Goal: Task Accomplishment & Management: Manage account settings

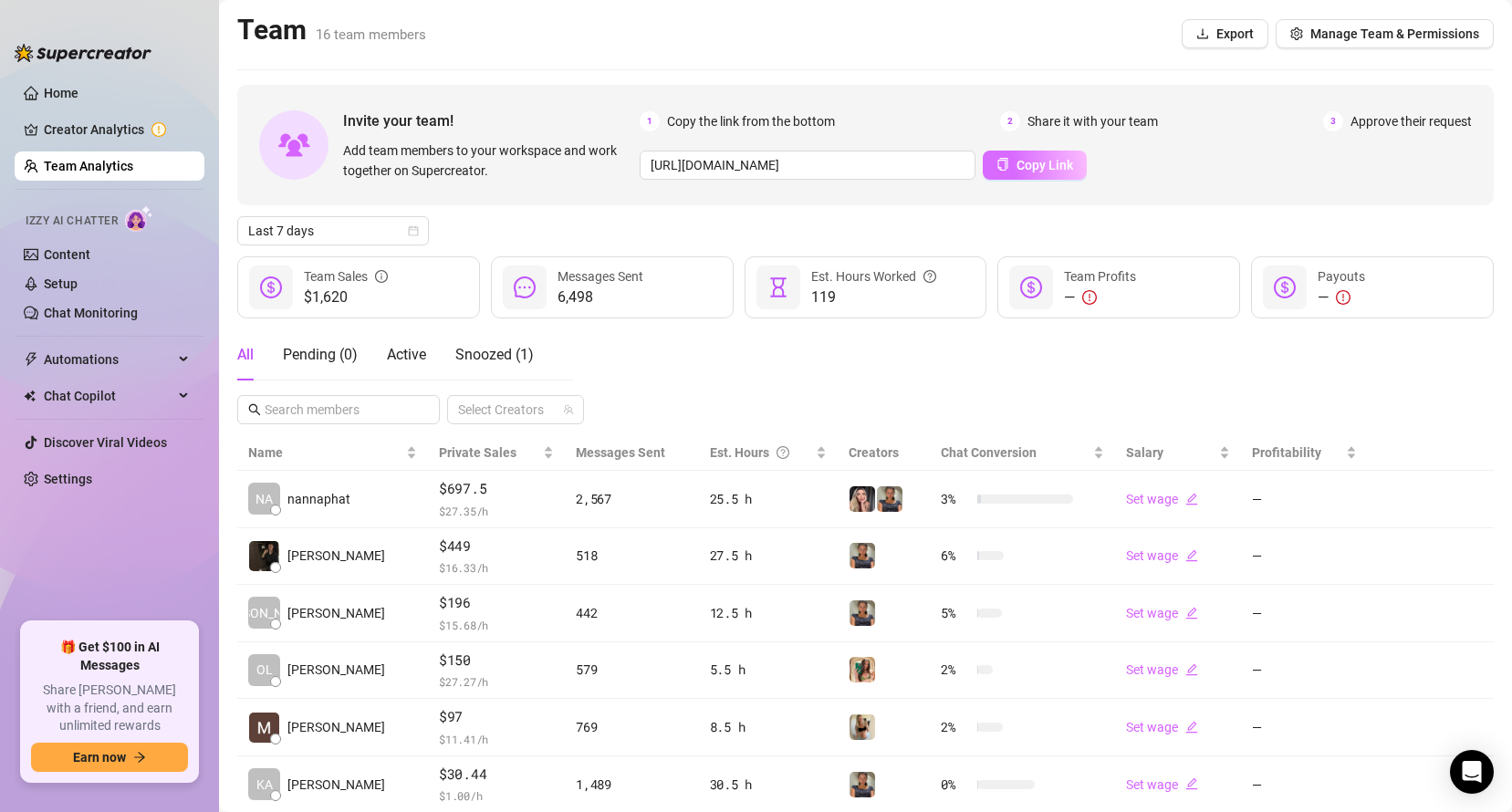
click at [1043, 154] on button "Copy Link" at bounding box center [1035, 166] width 104 height 29
click at [1384, 21] on button "Manage Team & Permissions" at bounding box center [1385, 34] width 218 height 29
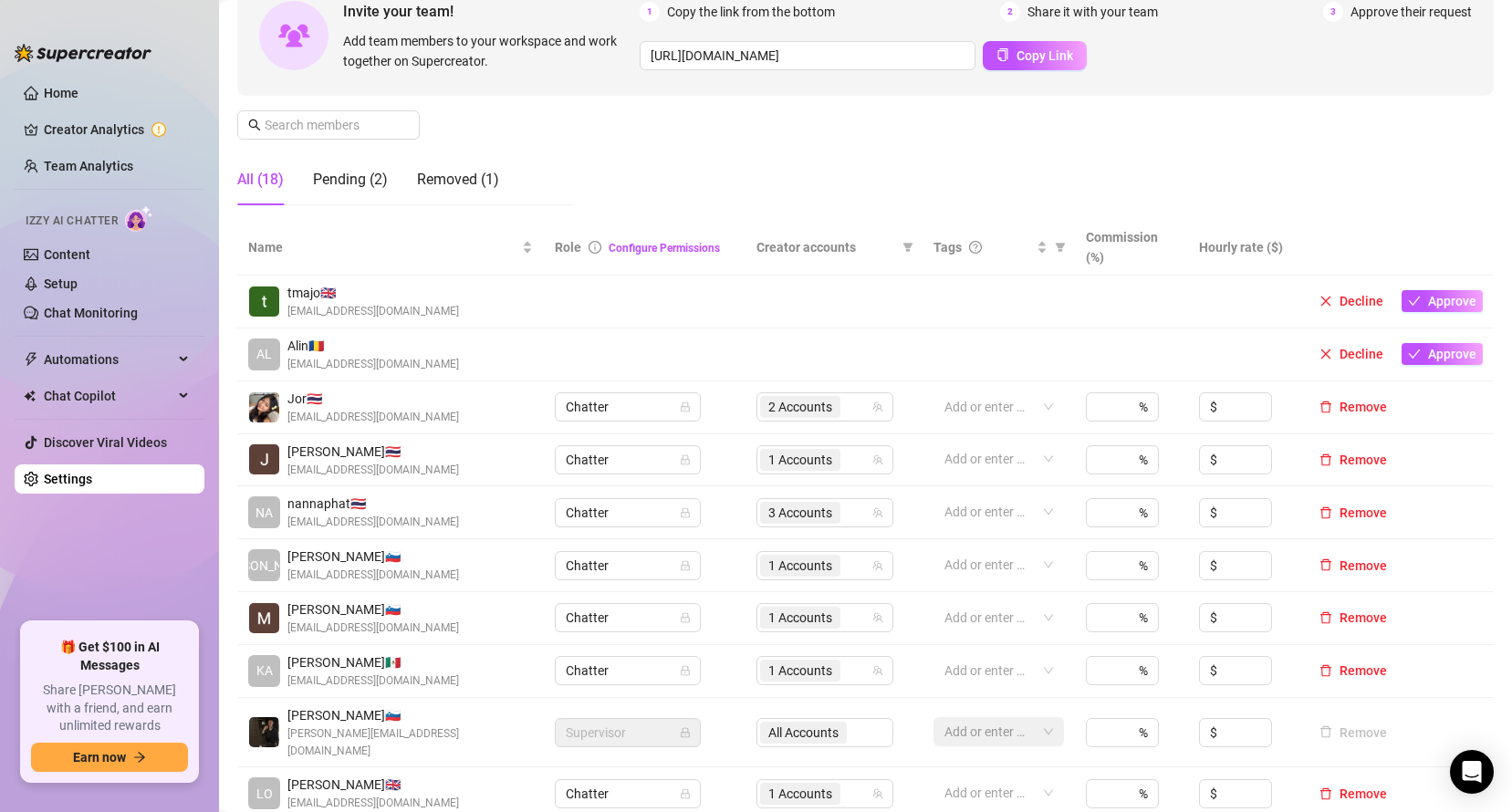
scroll to position [194, 0]
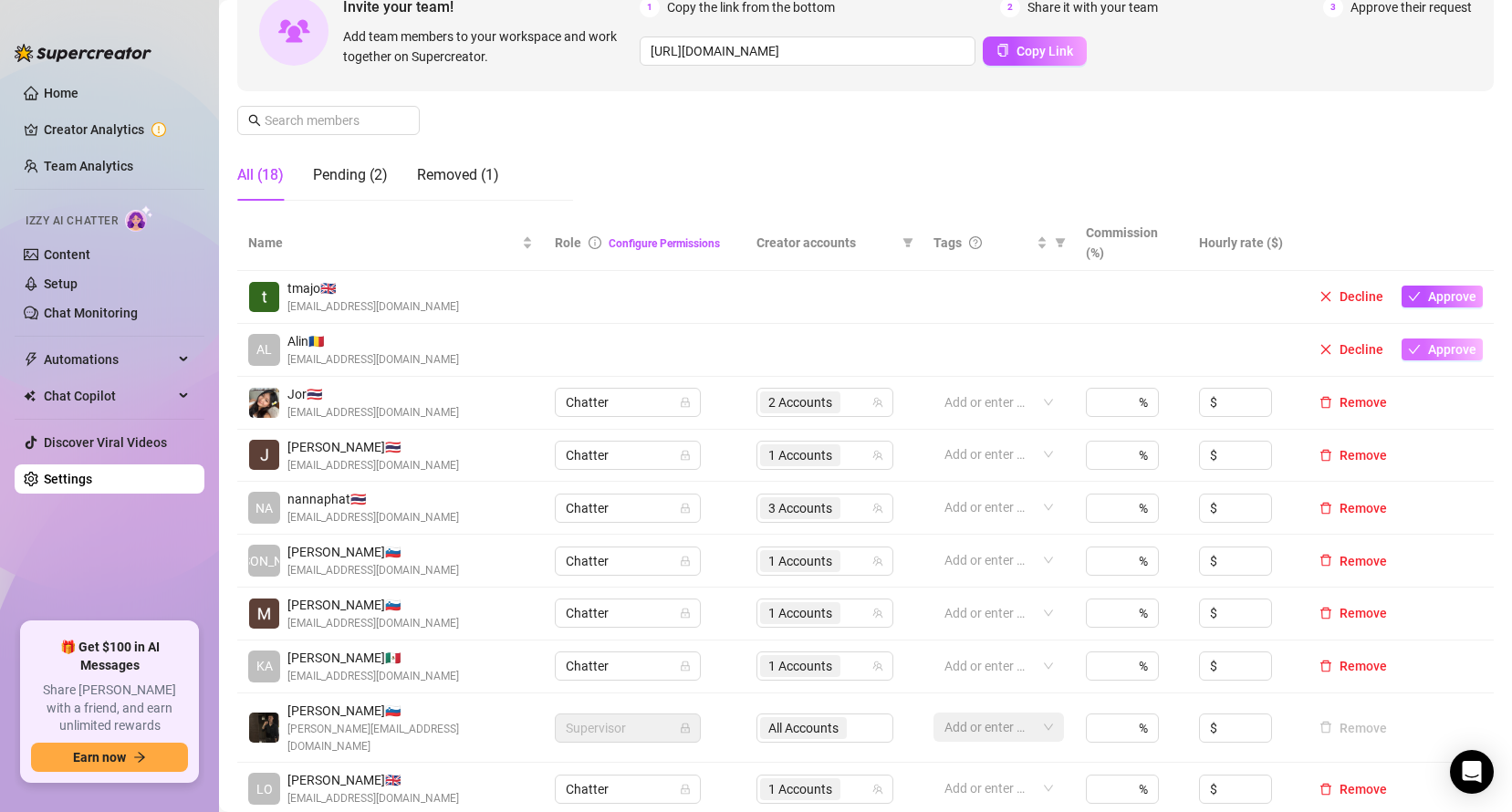
click at [1428, 353] on span "Approve" at bounding box center [1451, 349] width 48 height 15
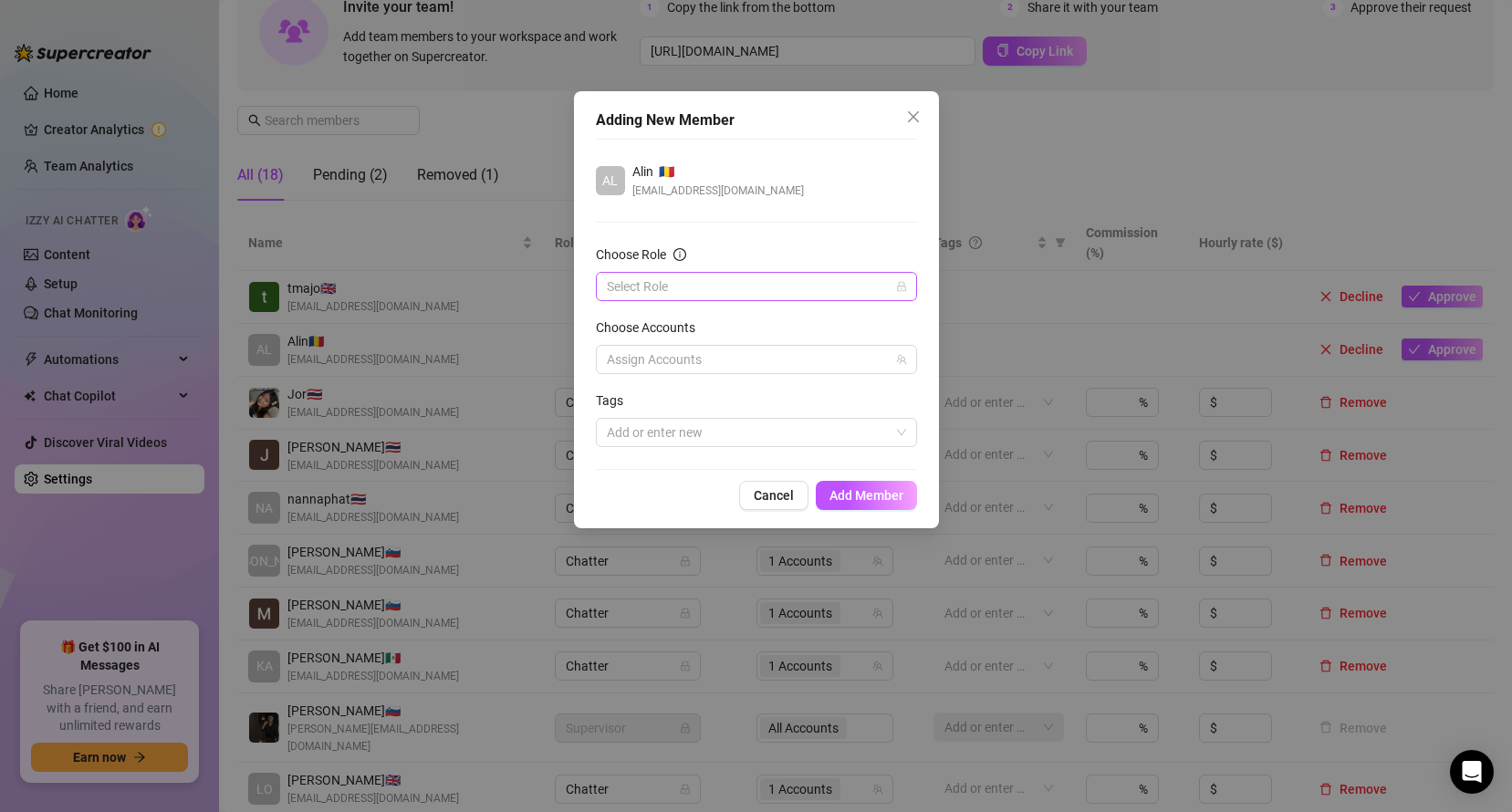
click at [715, 288] on input "Choose Role" at bounding box center [748, 287] width 283 height 27
click at [660, 329] on div "Chatter" at bounding box center [756, 323] width 292 height 21
click at [843, 493] on span "Add Member" at bounding box center [866, 496] width 73 height 15
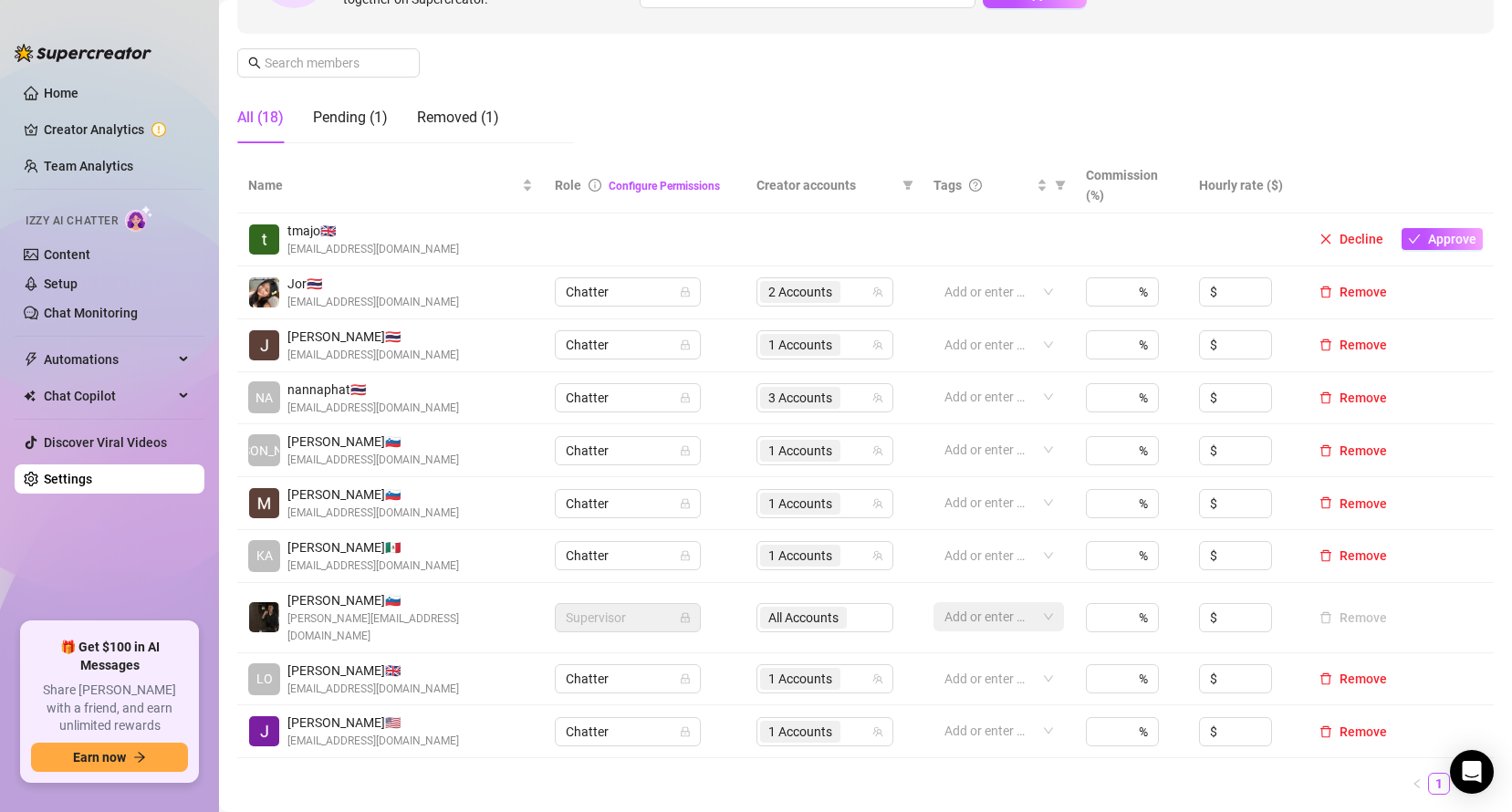
scroll to position [222, 0]
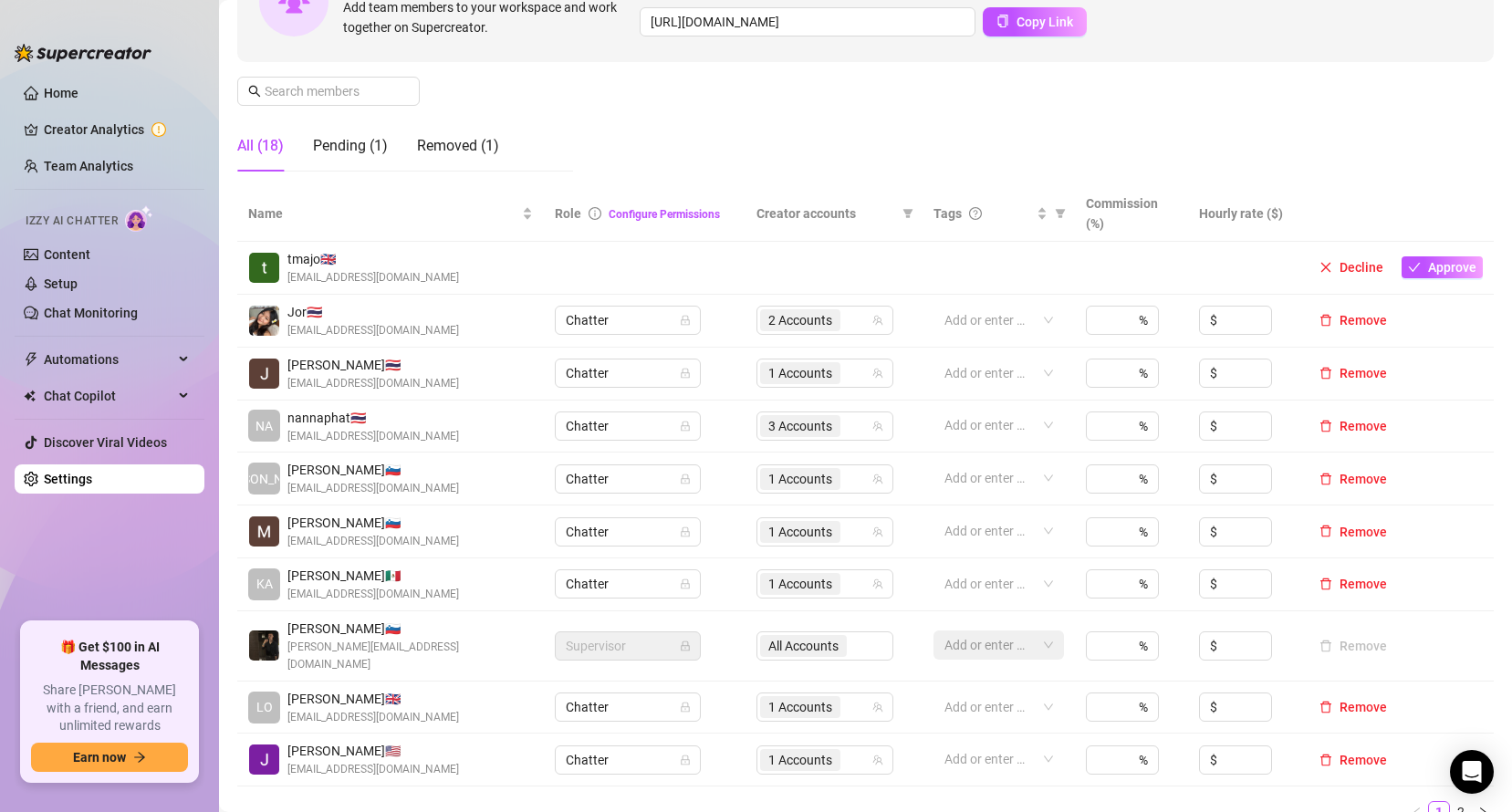
drag, startPoint x: 108, startPoint y: 569, endPoint x: 133, endPoint y: 569, distance: 25.0
click at [108, 569] on ul "Home Creator Analytics Team Analytics Izzy AI Chatter Content Setup Chat Monito…" at bounding box center [110, 343] width 190 height 544
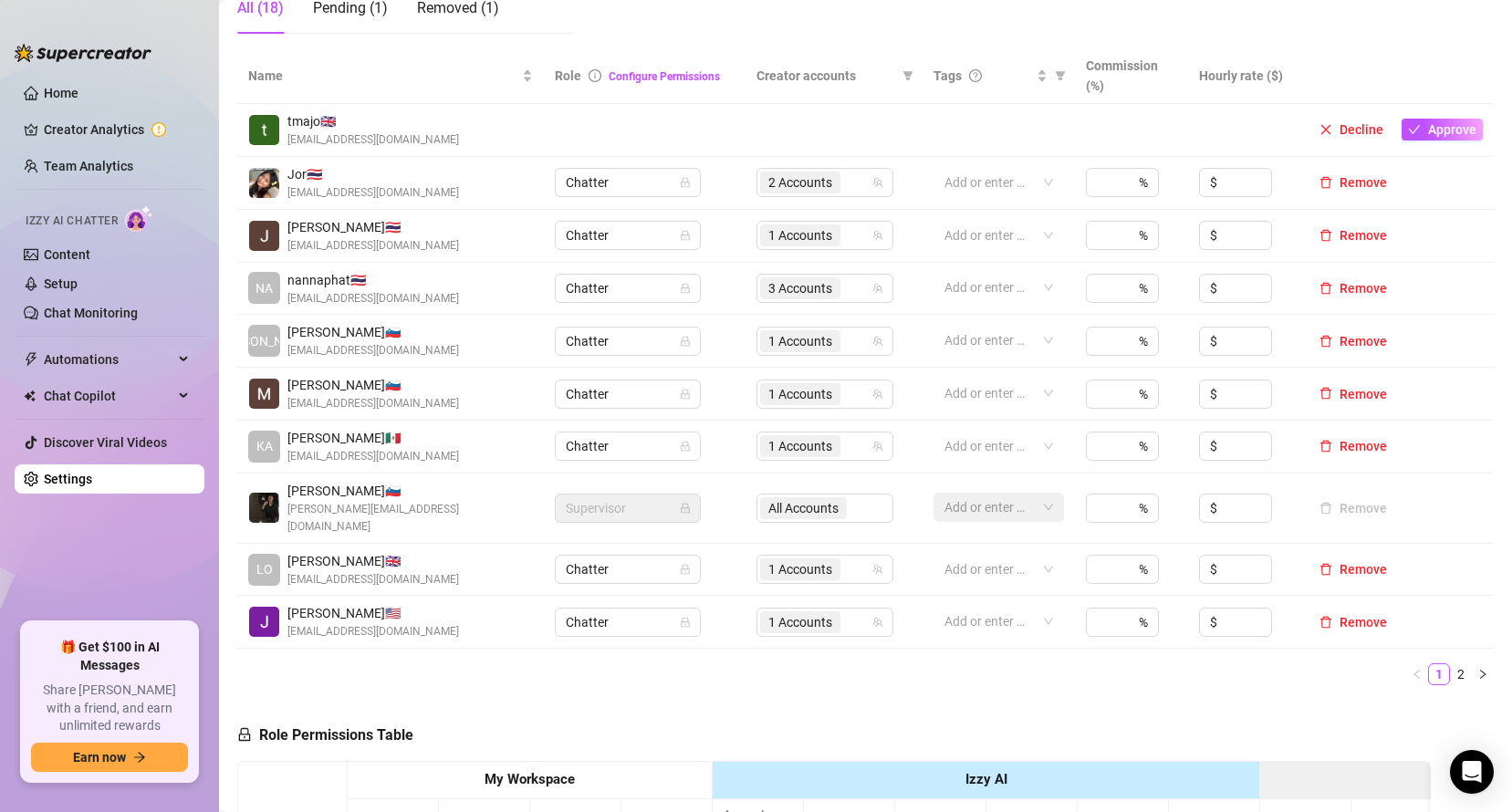
scroll to position [354, 0]
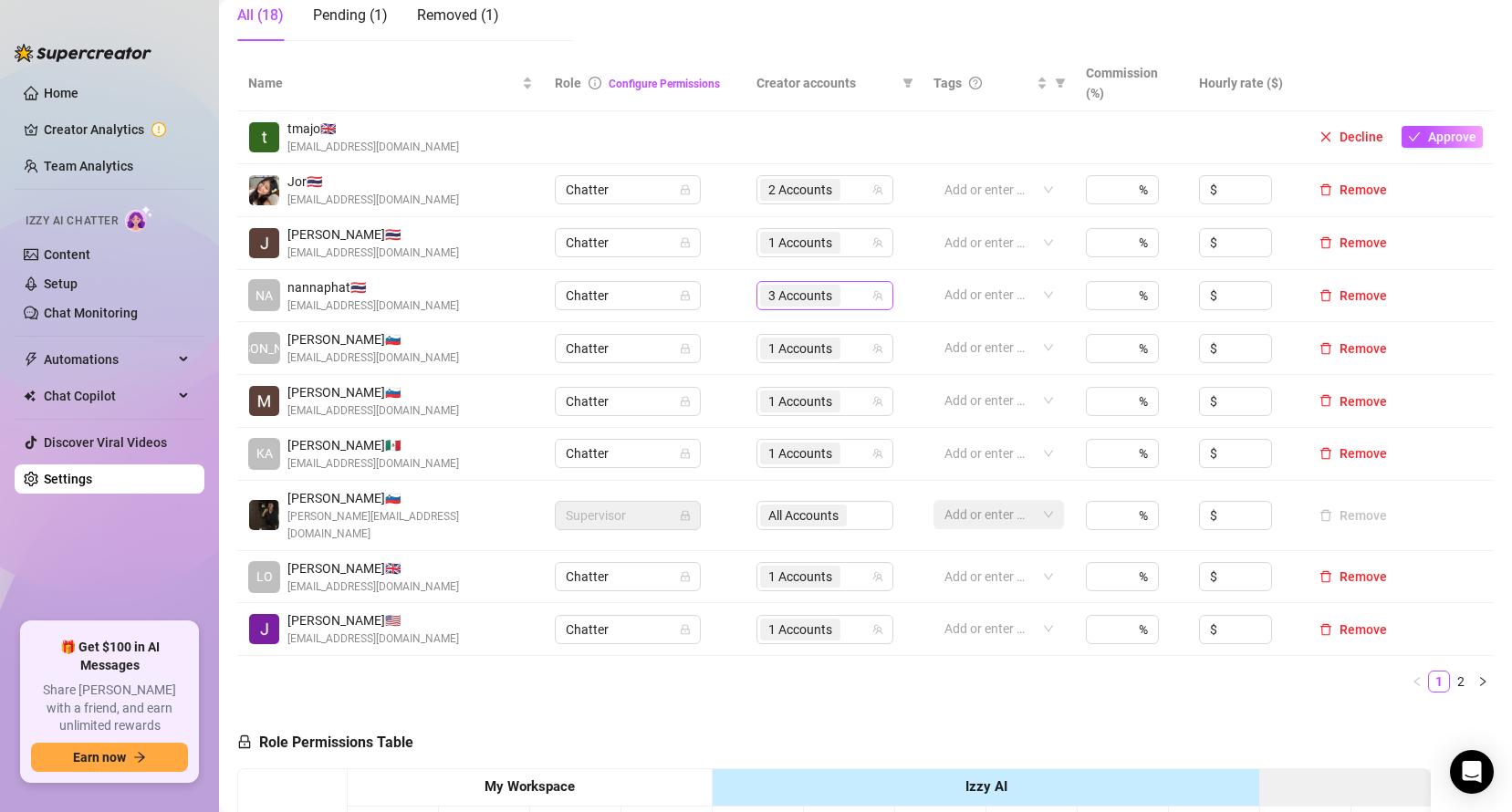
click at [849, 300] on div "3 Accounts" at bounding box center [815, 296] width 111 height 25
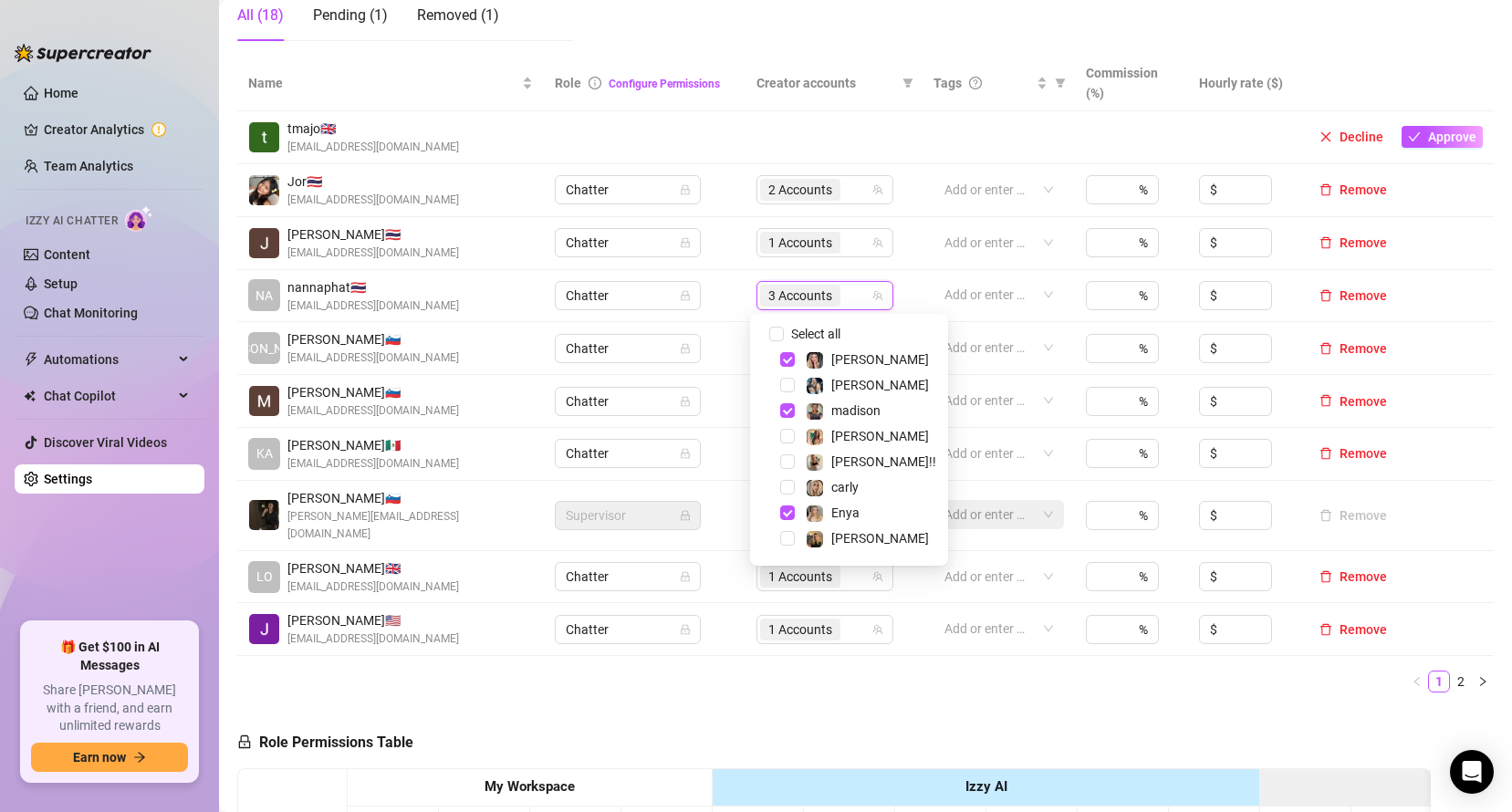
click at [861, 300] on div "3 Accounts" at bounding box center [815, 296] width 111 height 25
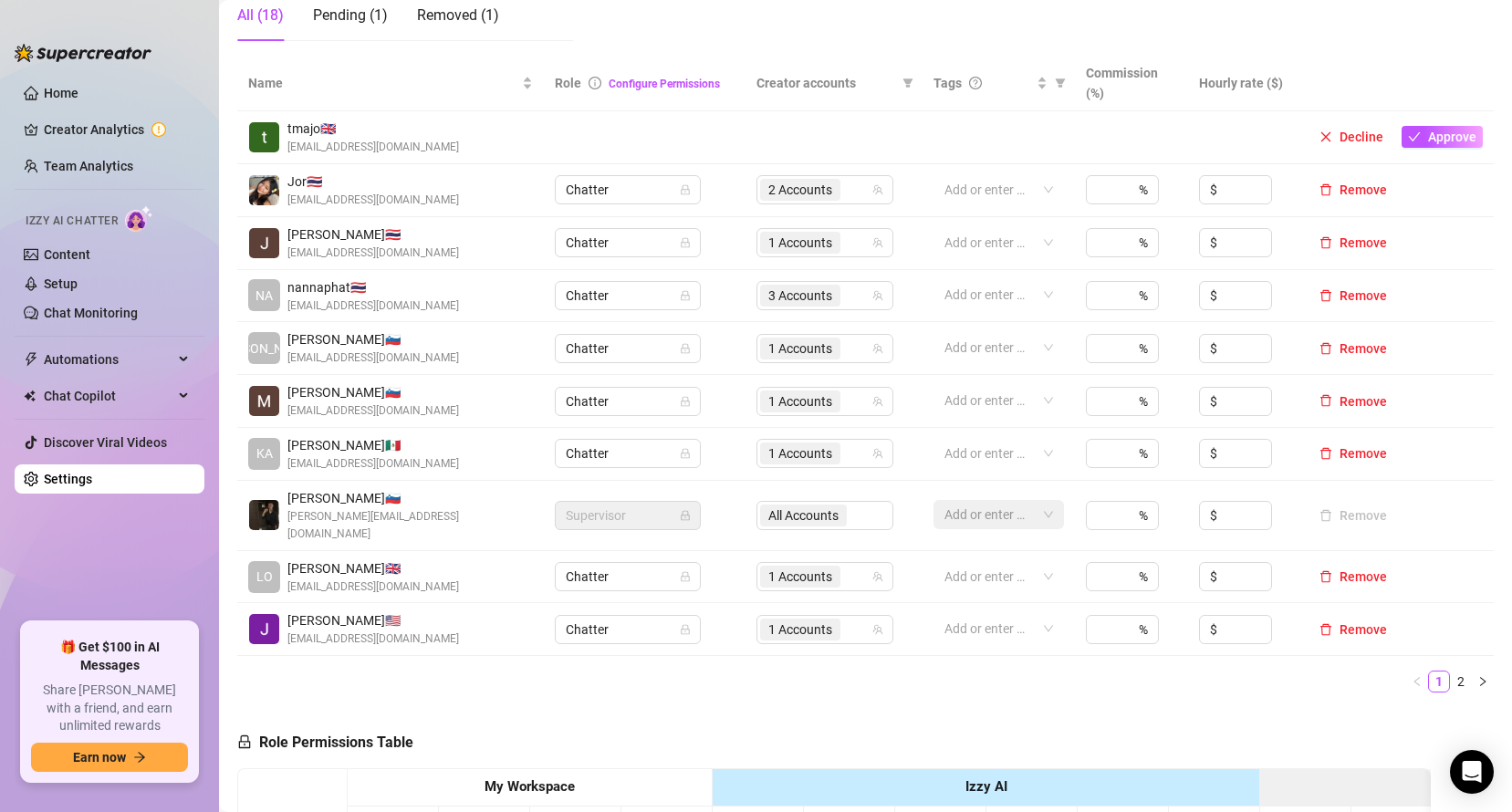
click at [190, 549] on ul "Home Creator Analytics Team Analytics Izzy AI Chatter Content Setup Chat Monito…" at bounding box center [110, 343] width 190 height 544
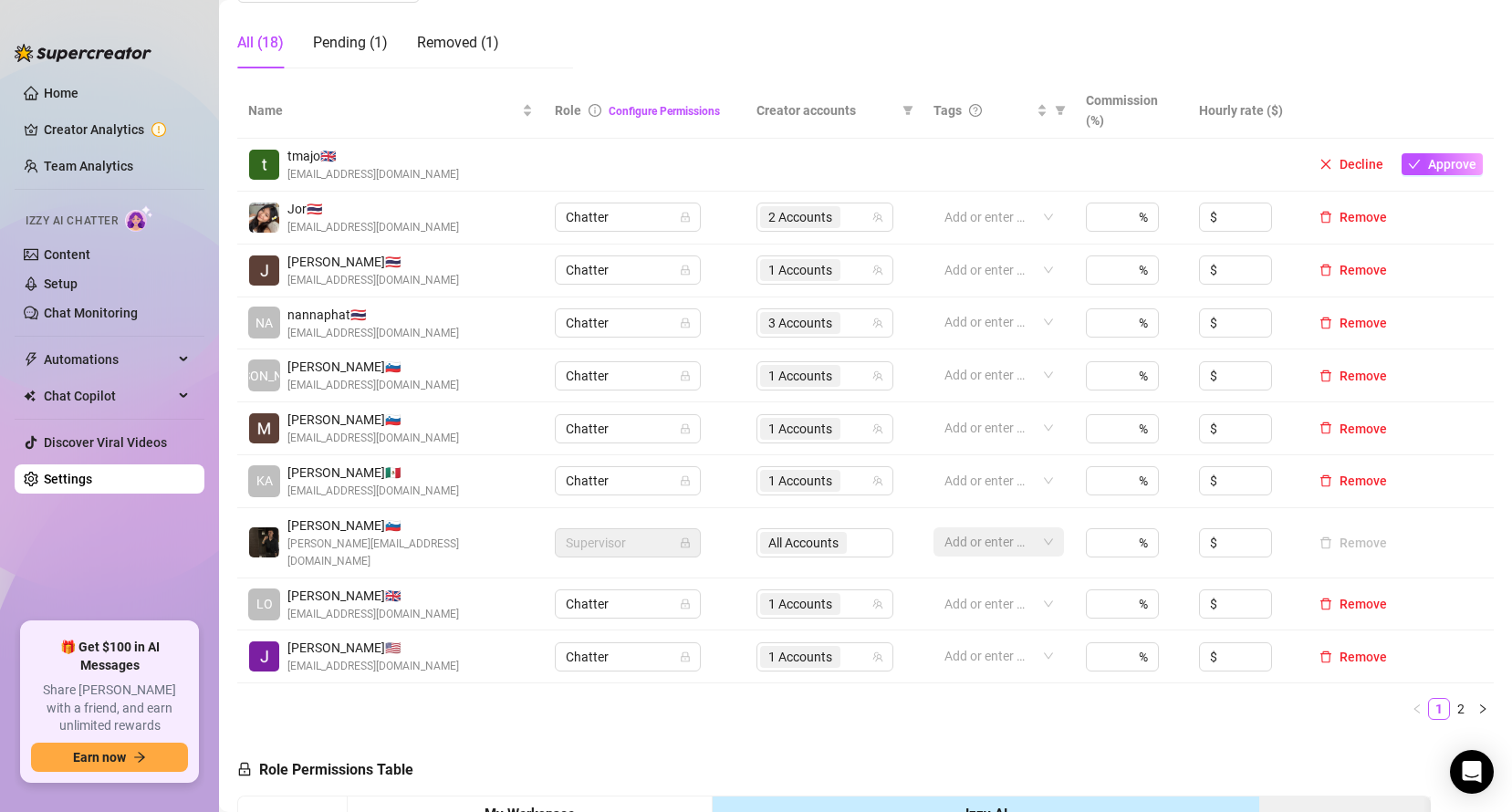
scroll to position [325, 0]
click at [1447, 171] on span "Approve" at bounding box center [1451, 165] width 48 height 15
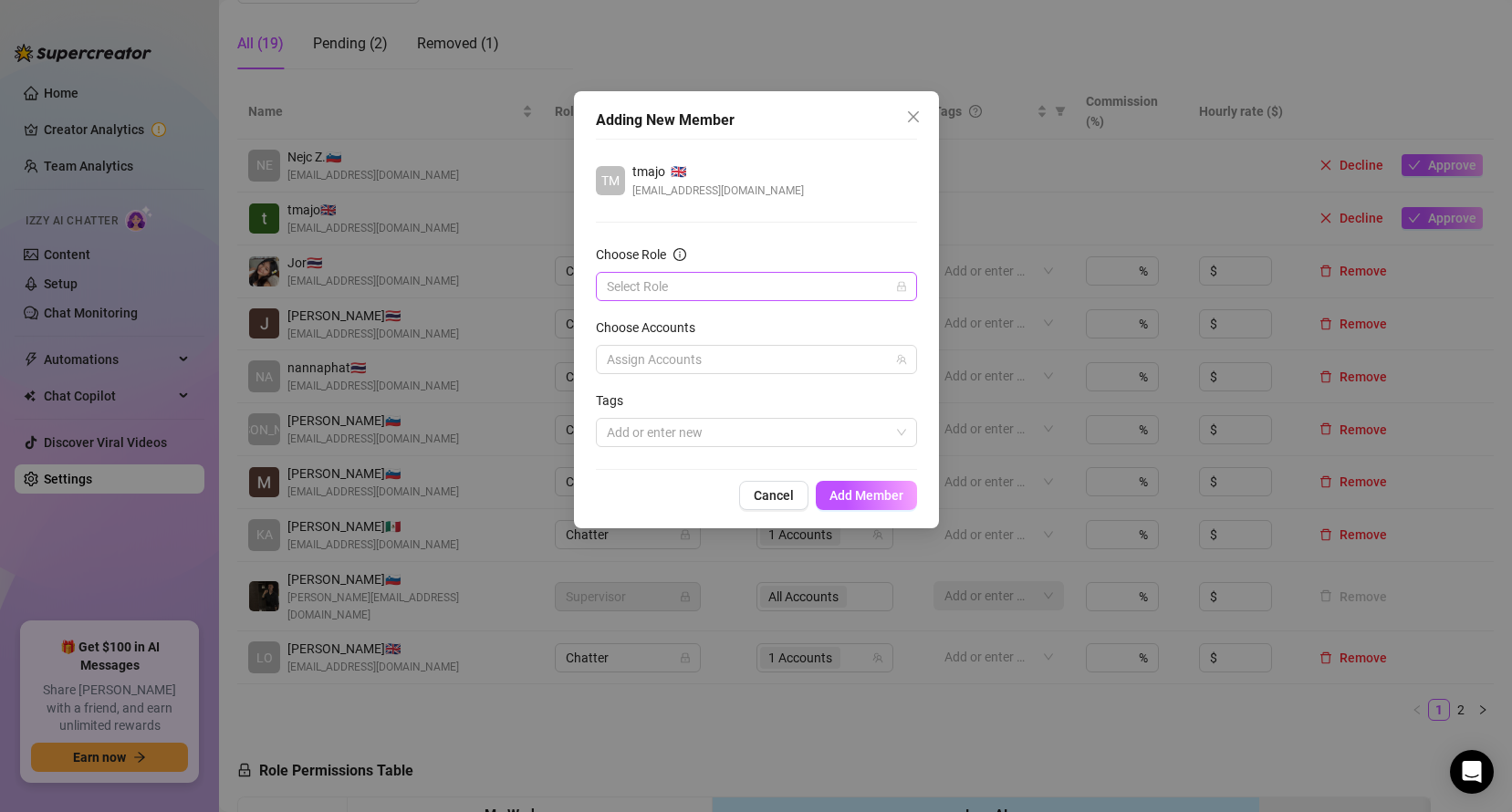
click at [777, 290] on input "Choose Role" at bounding box center [748, 287] width 283 height 27
click at [686, 321] on div "Chatter" at bounding box center [756, 323] width 292 height 21
click at [869, 483] on button "Add Member" at bounding box center [866, 496] width 101 height 29
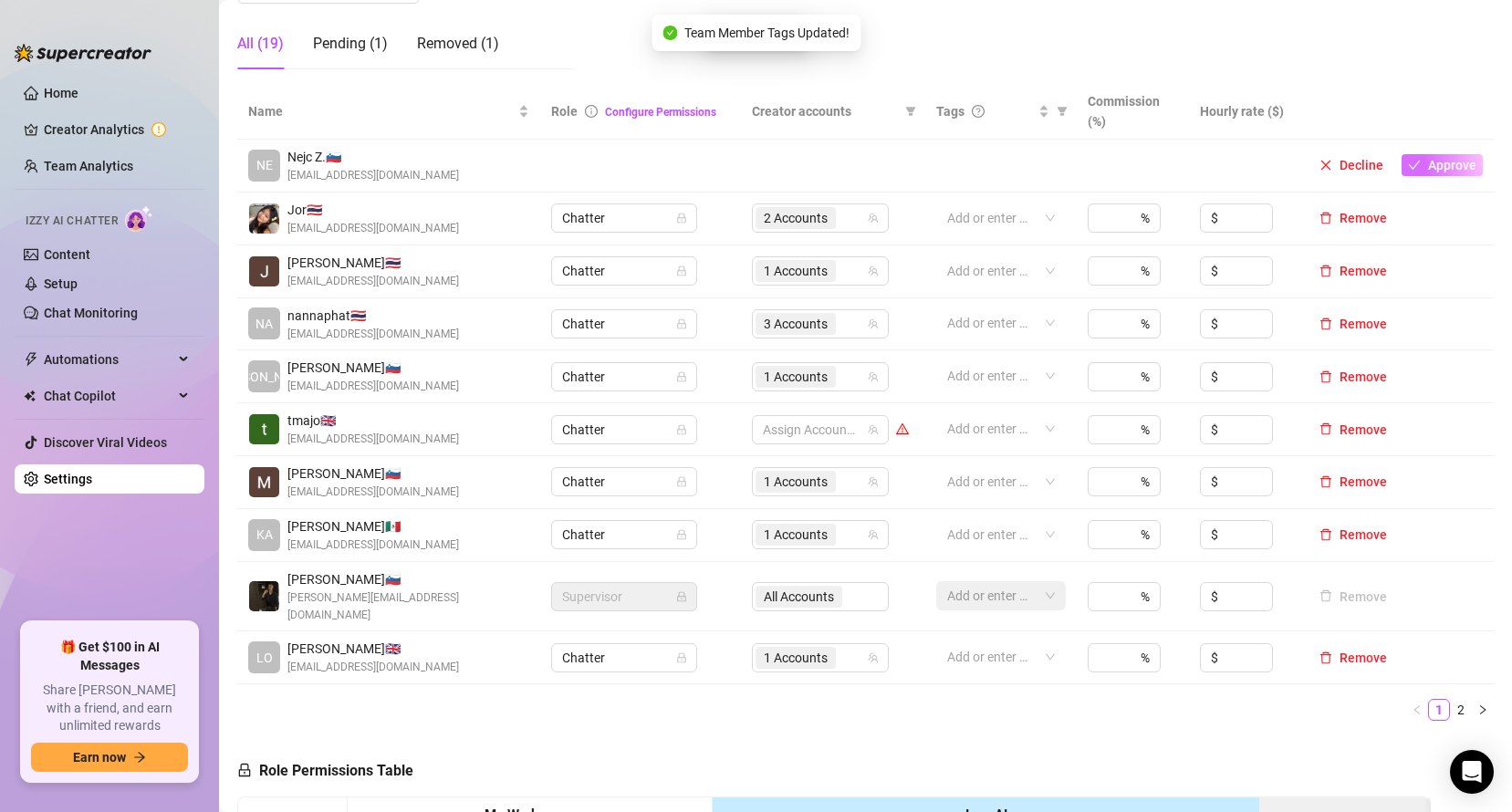
click at [1433, 167] on span "Approve" at bounding box center [1451, 165] width 48 height 15
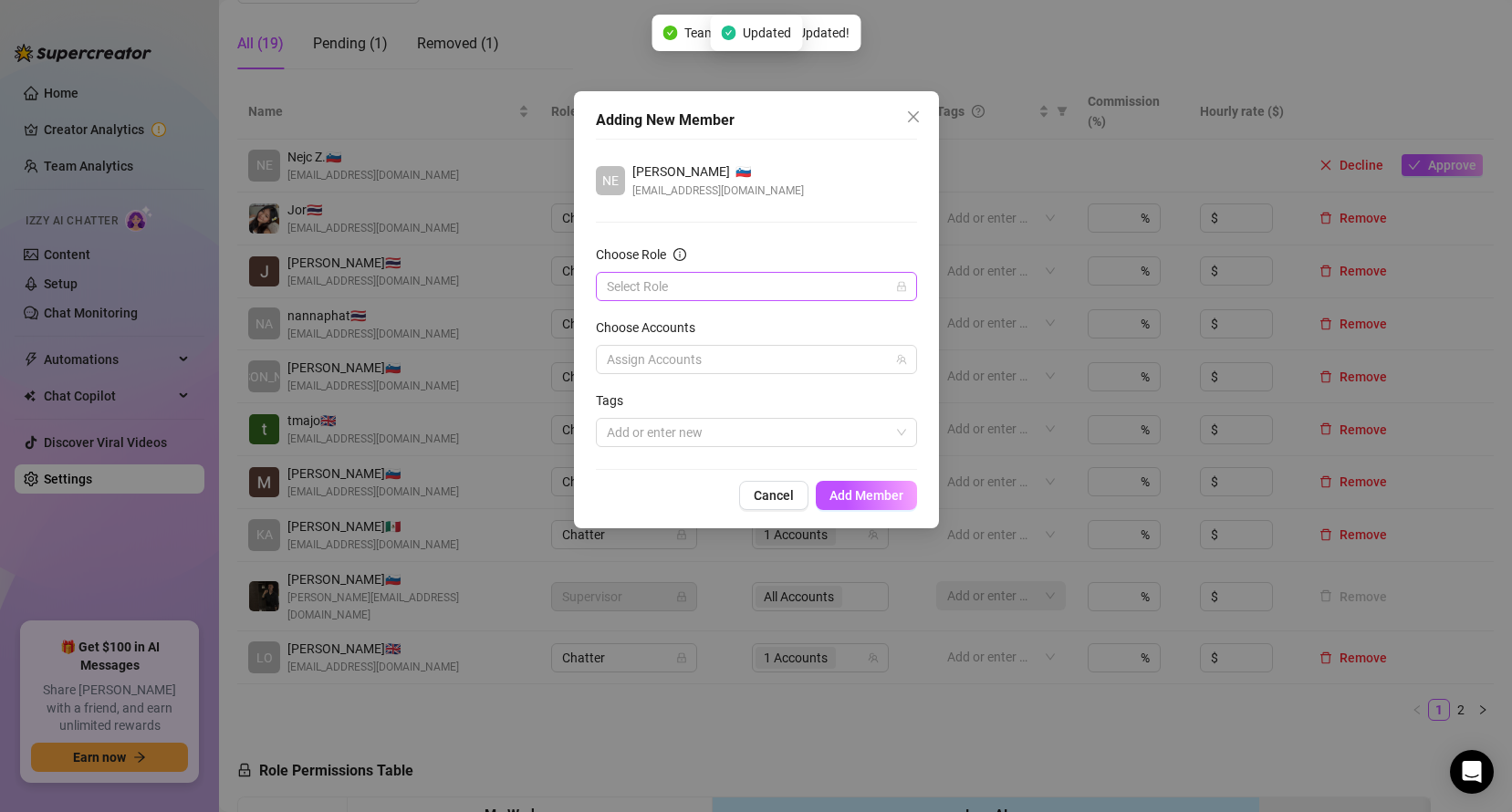
click at [645, 275] on input "Choose Role" at bounding box center [748, 287] width 283 height 27
click at [653, 328] on div "Chatter" at bounding box center [756, 323] width 292 height 21
click at [871, 474] on div "Adding New Member NE Nejc Zupančič 🇸🇮 nejc.zupancic88@gmail.com Choose Role Cha…" at bounding box center [756, 310] width 365 height 437
click at [861, 497] on span "Add Member" at bounding box center [866, 496] width 73 height 15
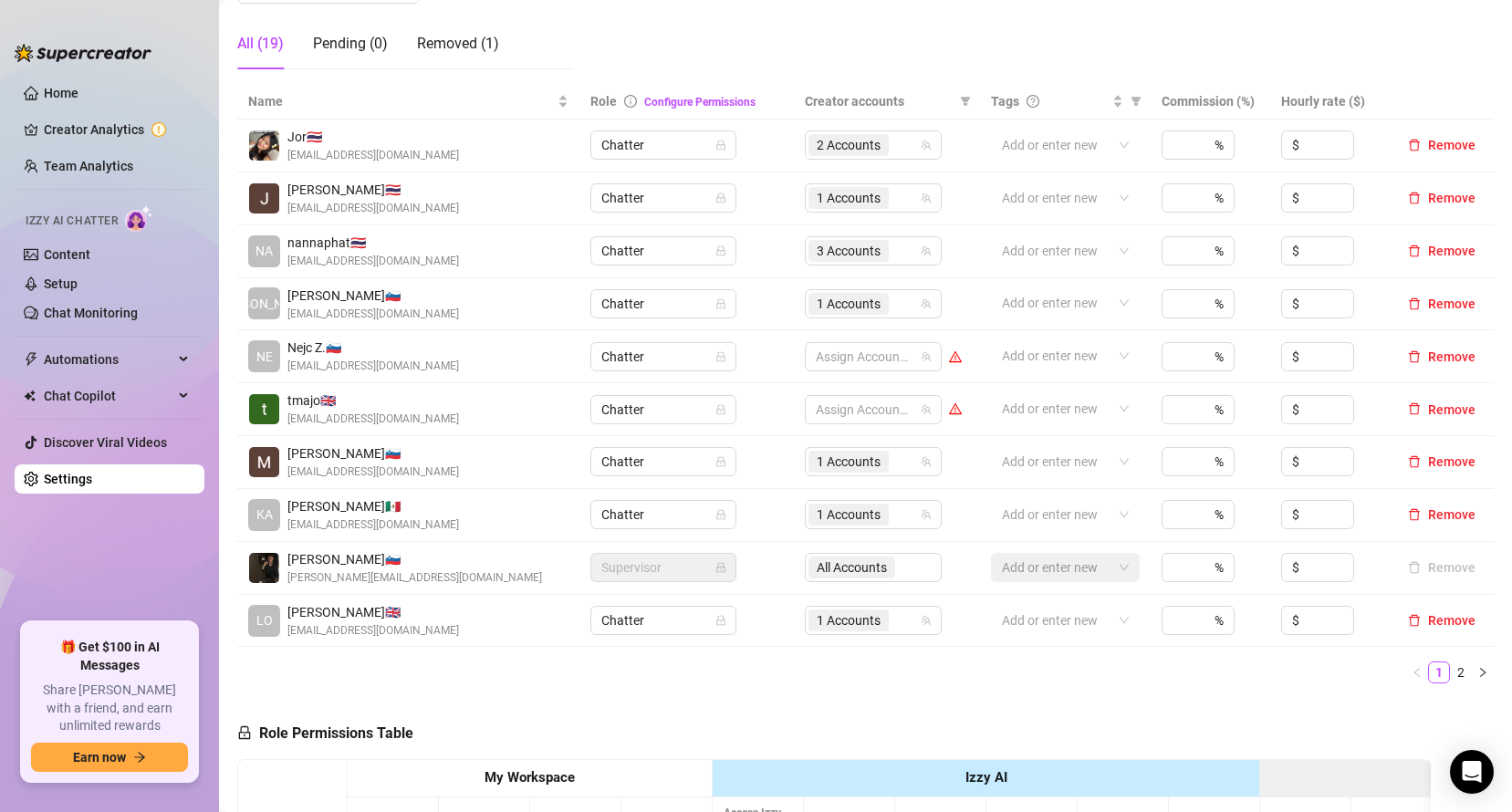
click at [208, 556] on aside "Home Creator Analytics Team Analytics Izzy AI Chatter Content Setup Chat Monito…" at bounding box center [110, 406] width 219 height 812
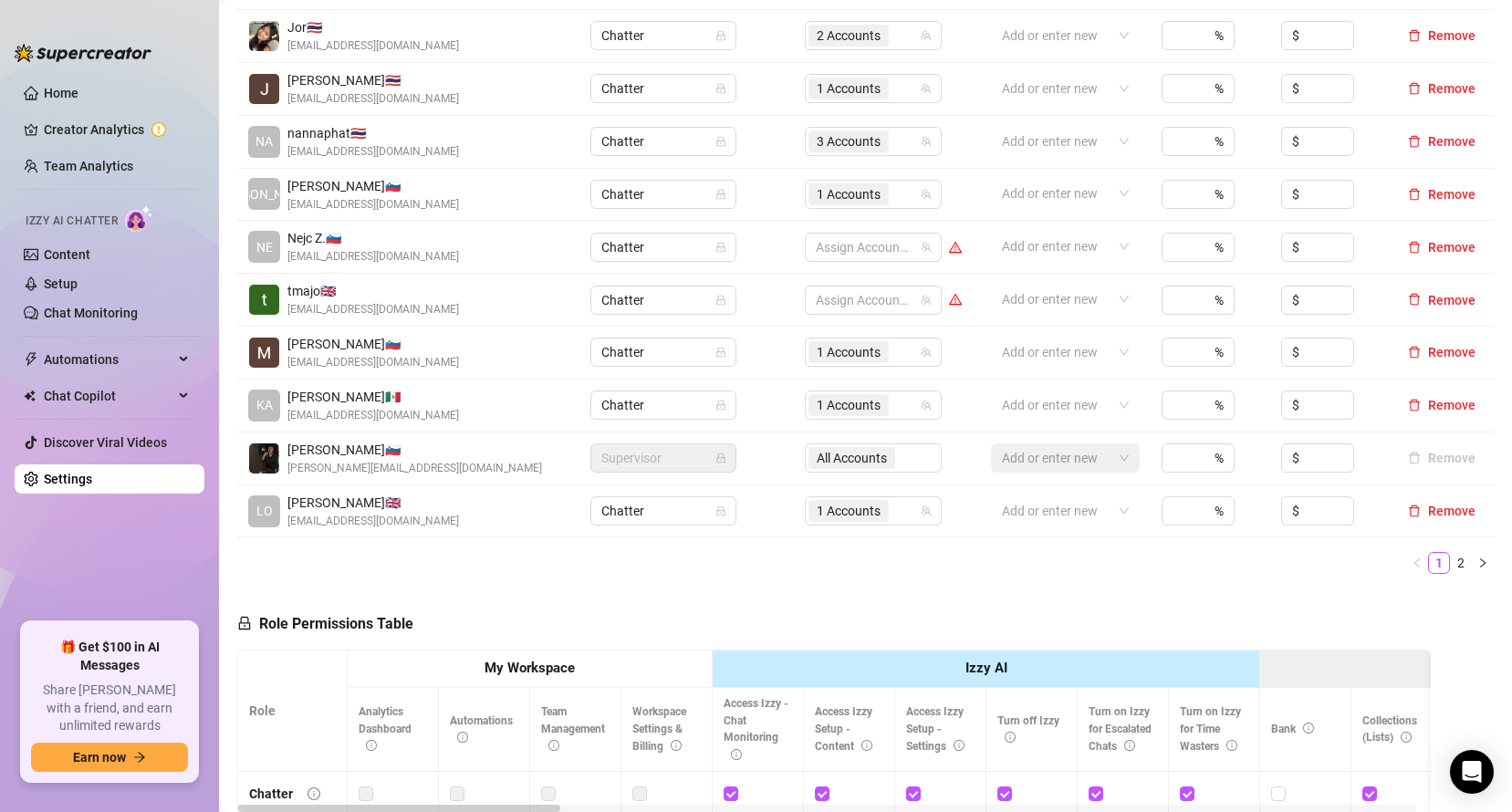
scroll to position [424, 0]
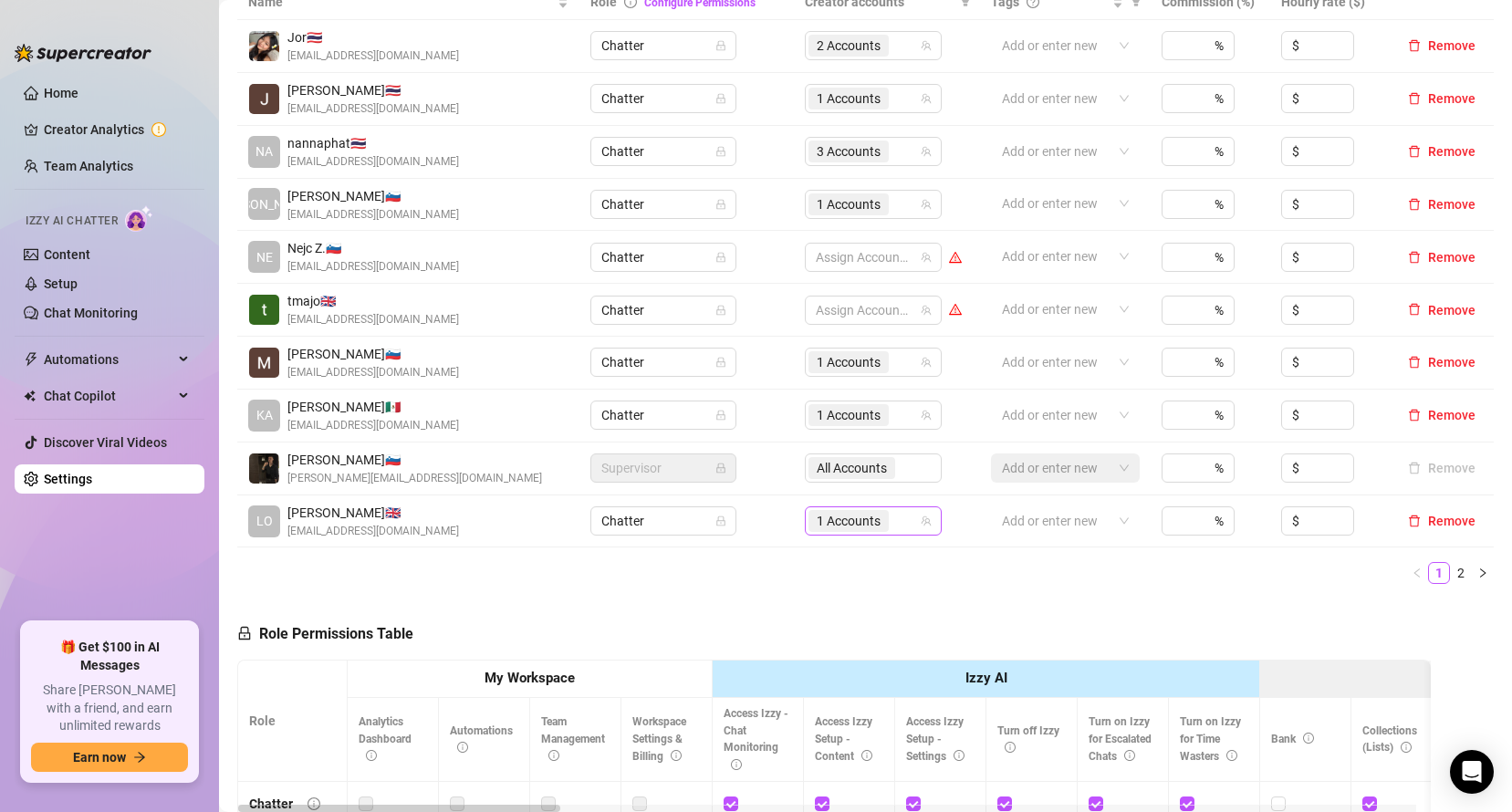
click at [846, 517] on span "1 Accounts" at bounding box center [848, 521] width 64 height 21
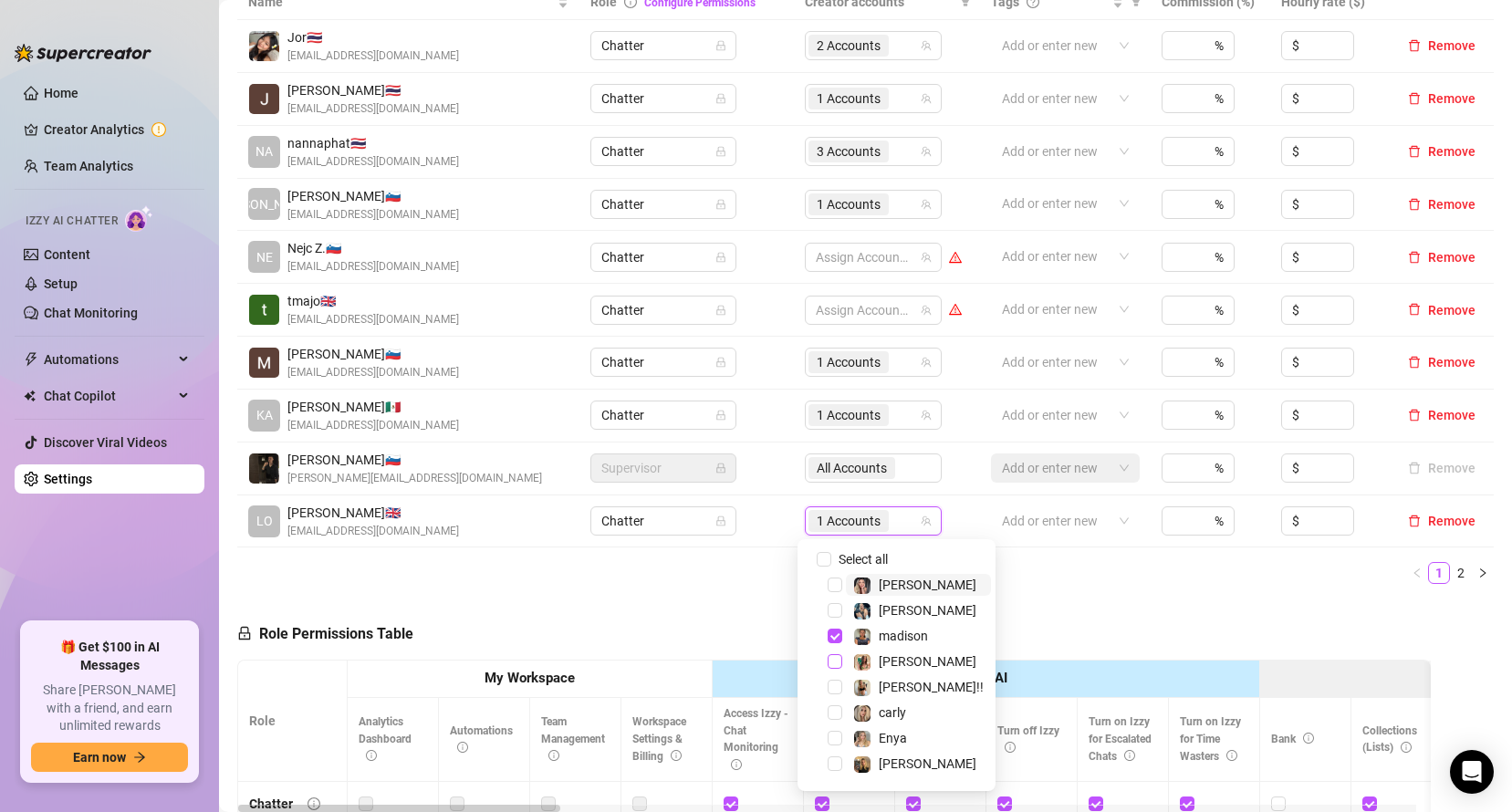
drag, startPoint x: 850, startPoint y: 512, endPoint x: 837, endPoint y: 660, distance: 148.6
click at [837, 660] on span "Select tree node" at bounding box center [834, 661] width 15 height 15
click at [679, 582] on ul "1 2" at bounding box center [865, 573] width 1256 height 22
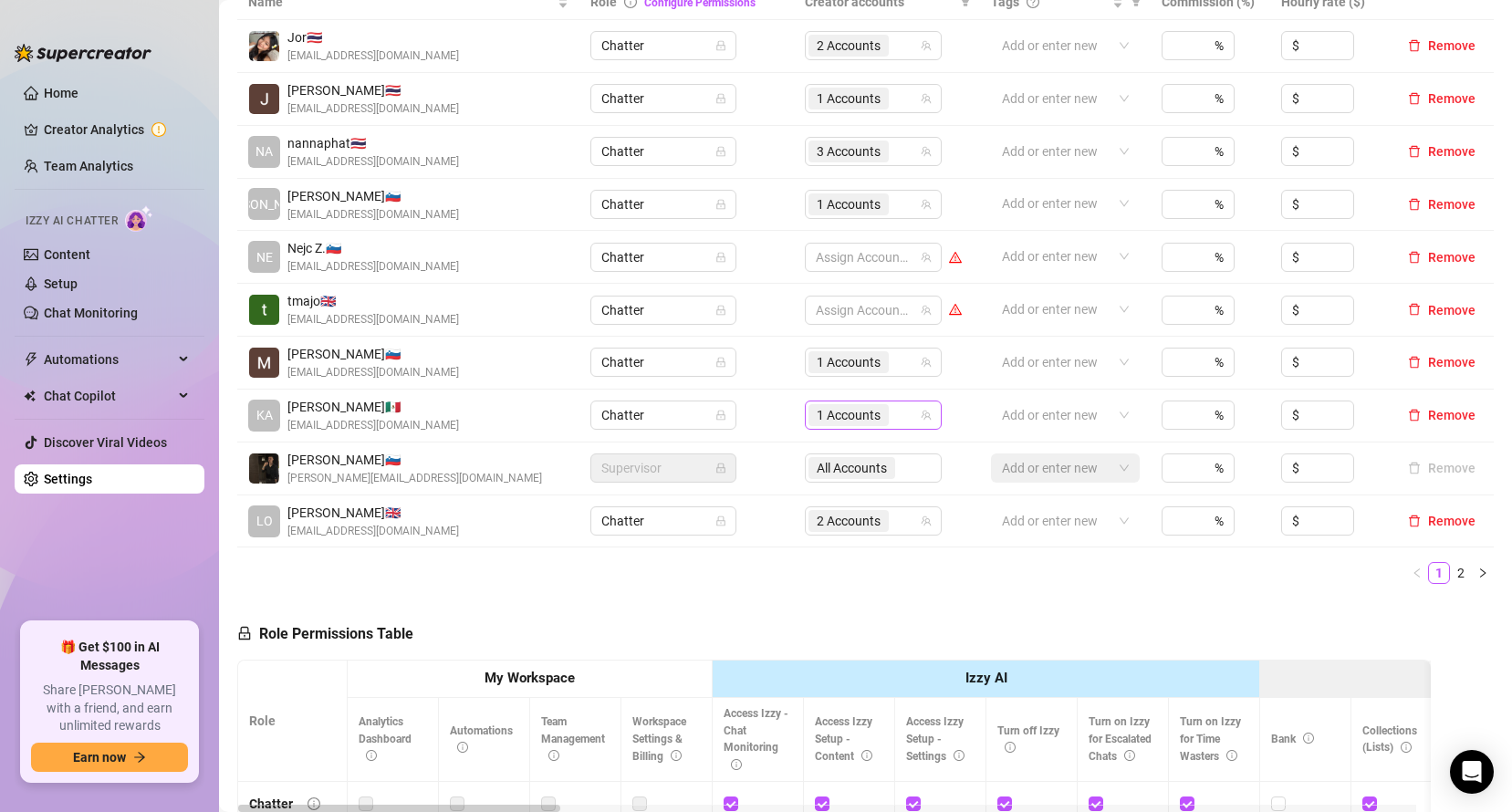
click at [846, 424] on span "1 Accounts" at bounding box center [848, 415] width 64 height 21
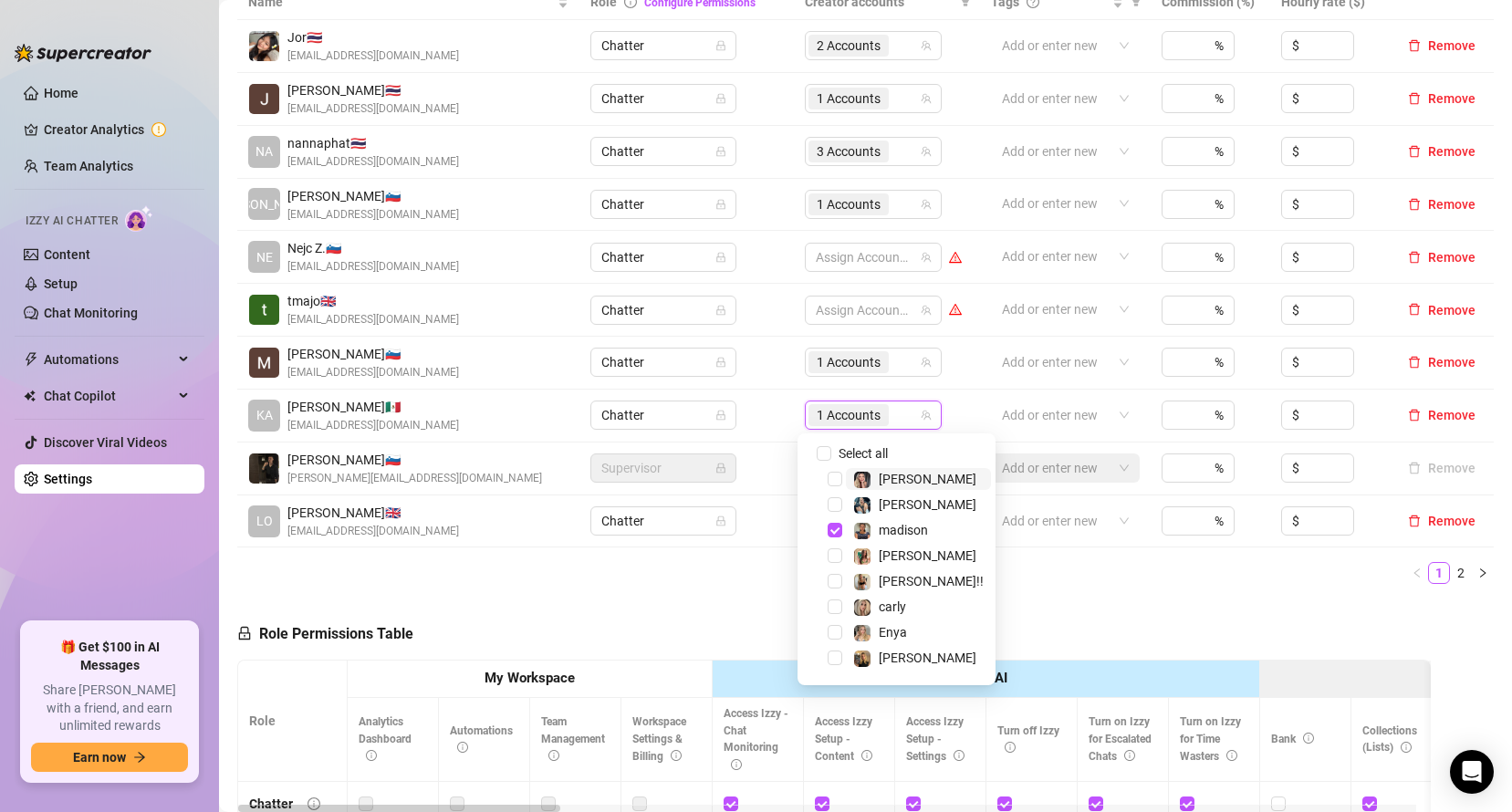
click at [841, 424] on span "1 Accounts" at bounding box center [848, 415] width 64 height 21
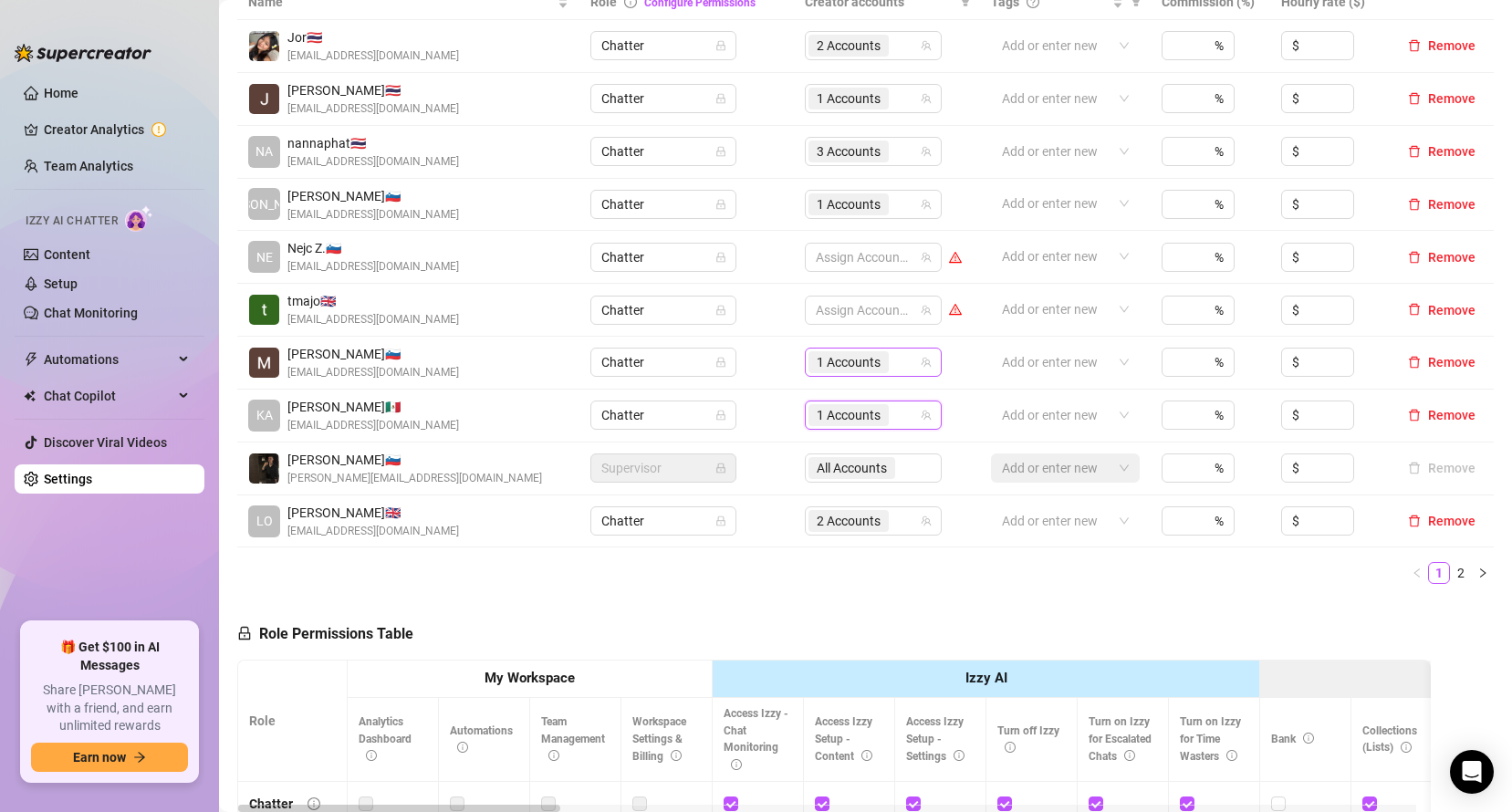
click at [842, 373] on span "1 Accounts" at bounding box center [849, 362] width 80 height 22
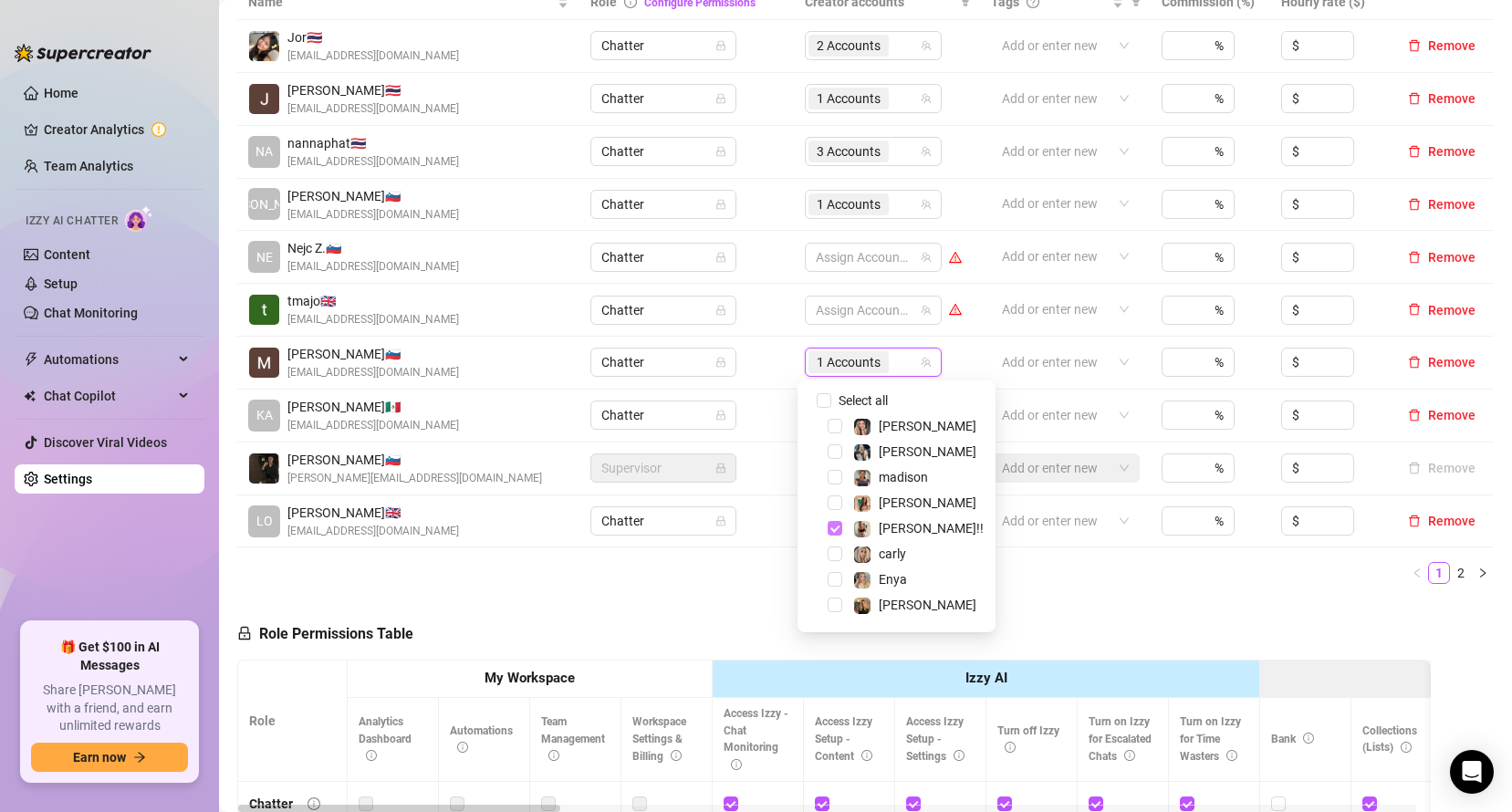
click at [834, 528] on span "Select tree node" at bounding box center [834, 528] width 15 height 15
click at [833, 426] on span "Select tree node" at bounding box center [834, 426] width 15 height 15
click at [837, 426] on span "Select tree node" at bounding box center [834, 426] width 15 height 15
click at [836, 582] on span "Select tree node" at bounding box center [834, 579] width 15 height 15
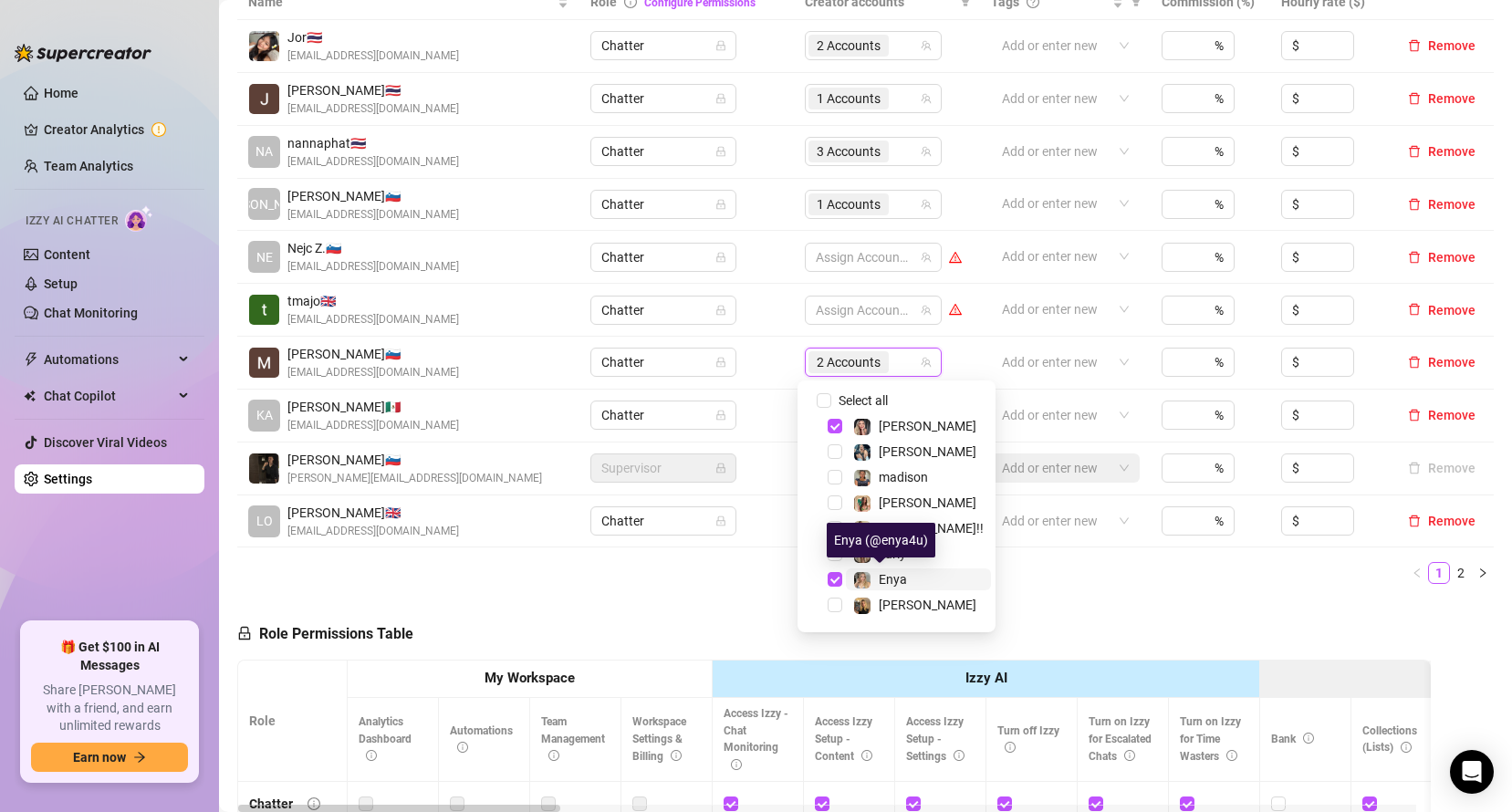
scroll to position [47, 0]
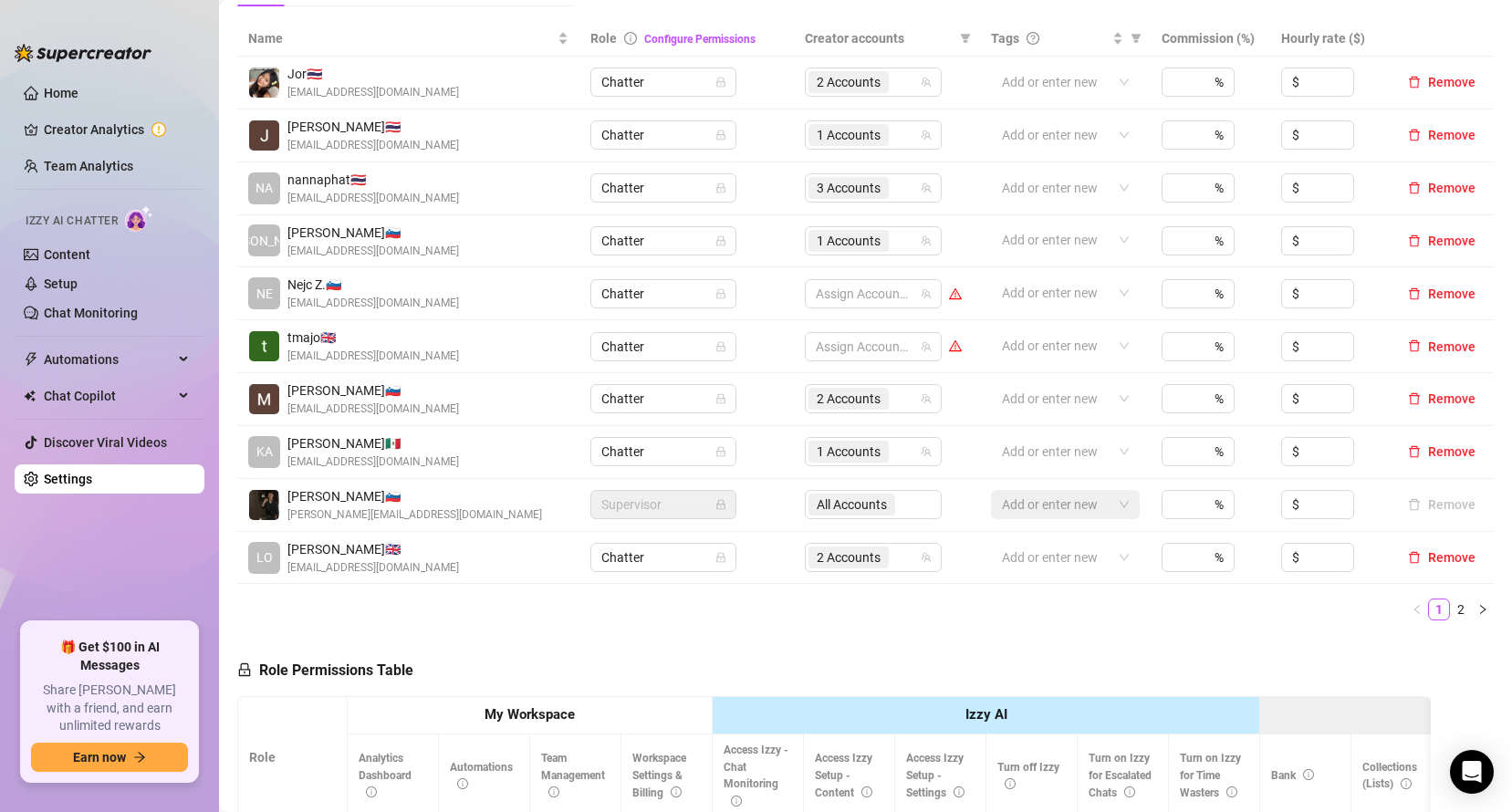
scroll to position [373, 0]
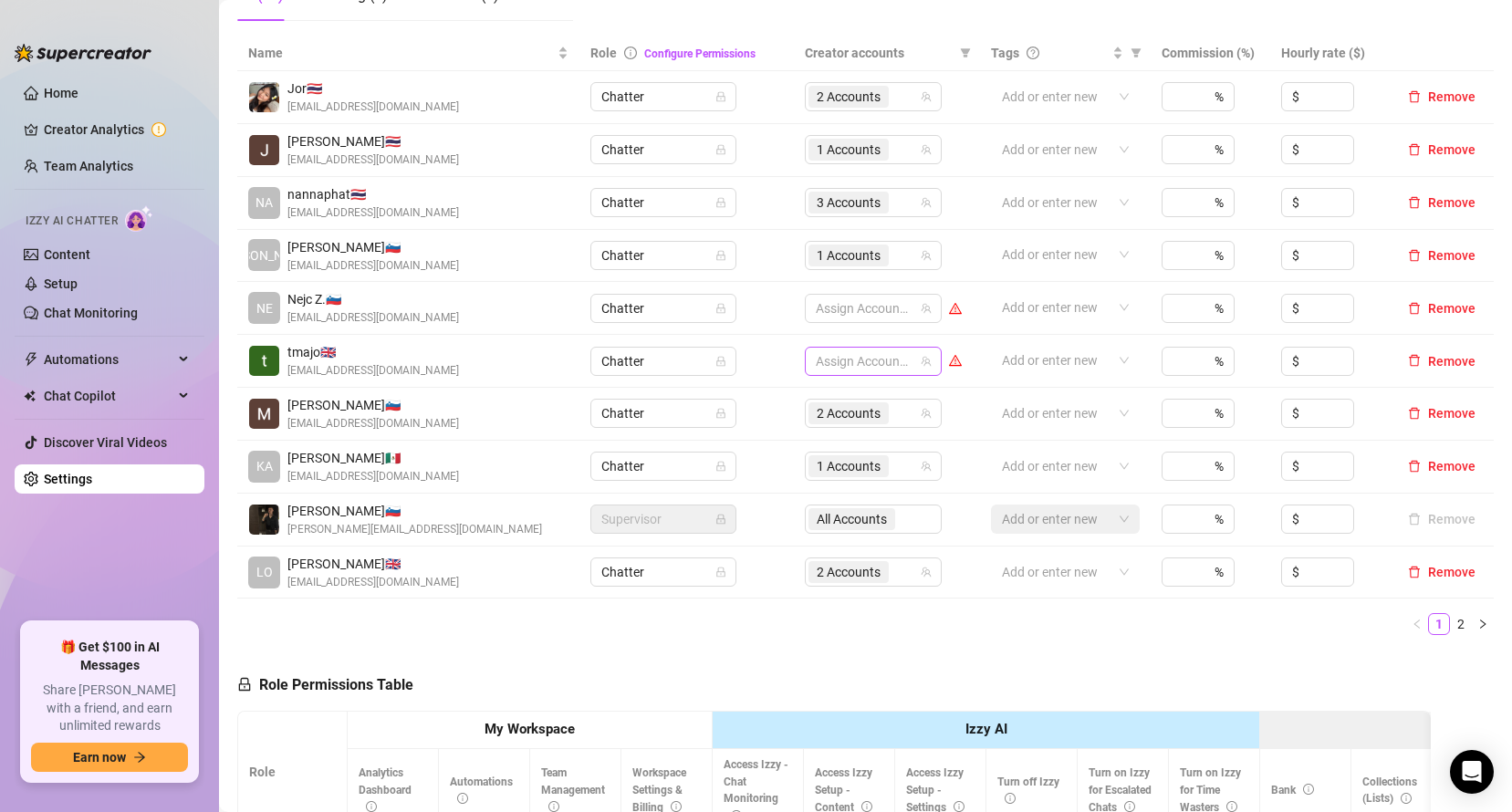
click at [870, 357] on div at bounding box center [864, 361] width 111 height 25
click at [842, 367] on div at bounding box center [864, 361] width 111 height 25
click at [827, 312] on div at bounding box center [864, 309] width 111 height 25
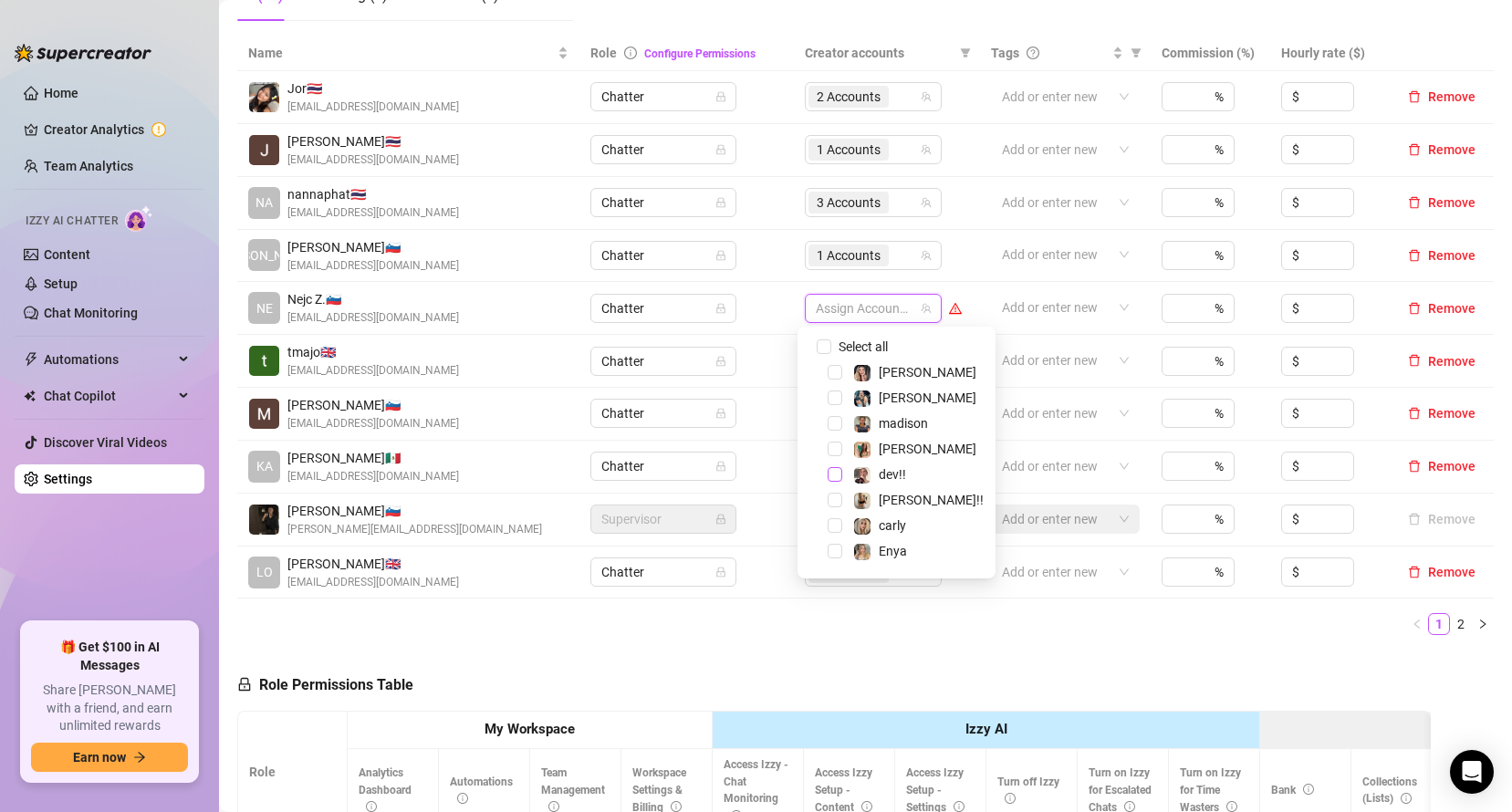
click at [837, 478] on span "Select tree node" at bounding box center [834, 474] width 15 height 15
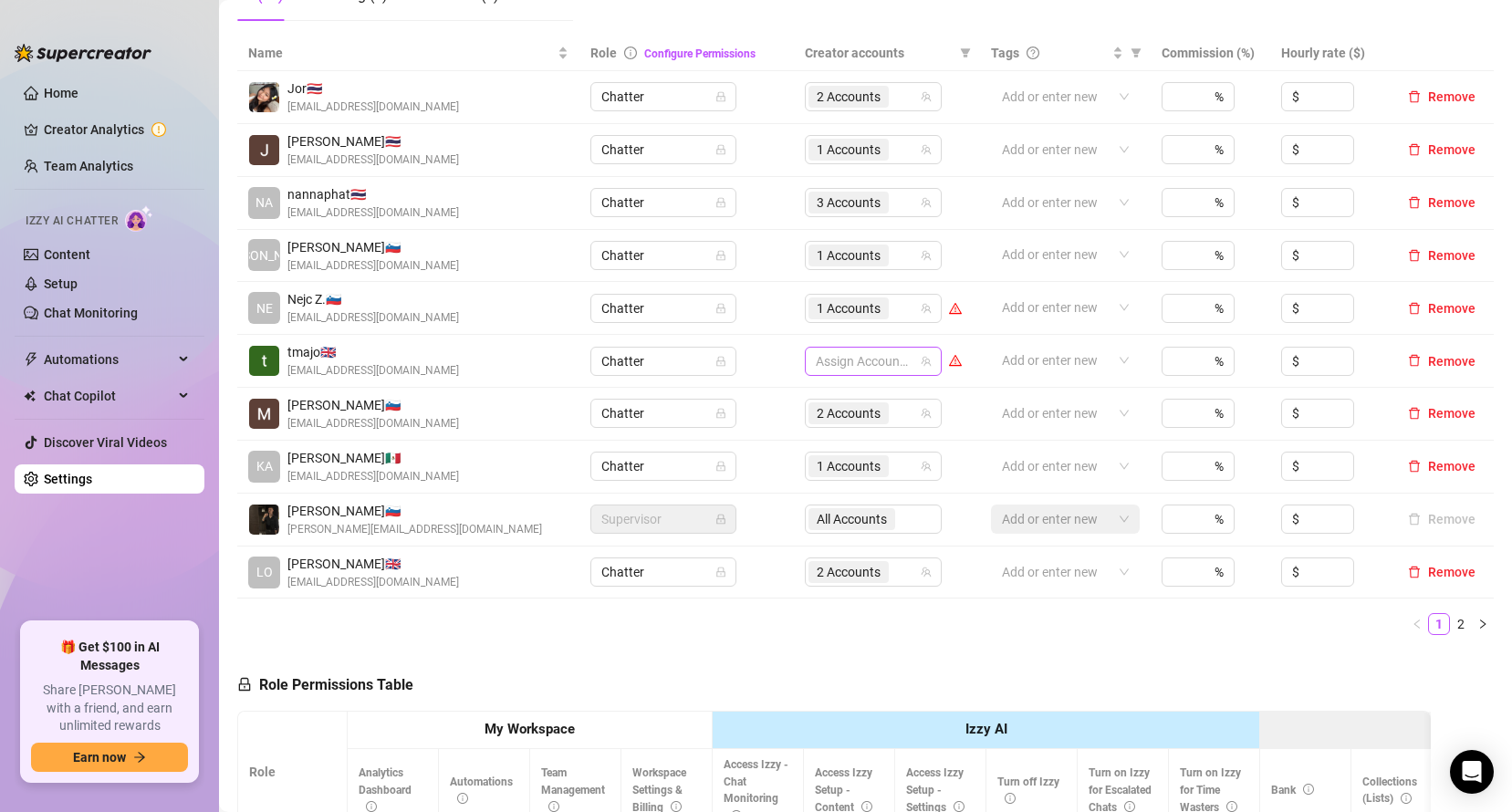
click at [850, 368] on div at bounding box center [864, 361] width 111 height 25
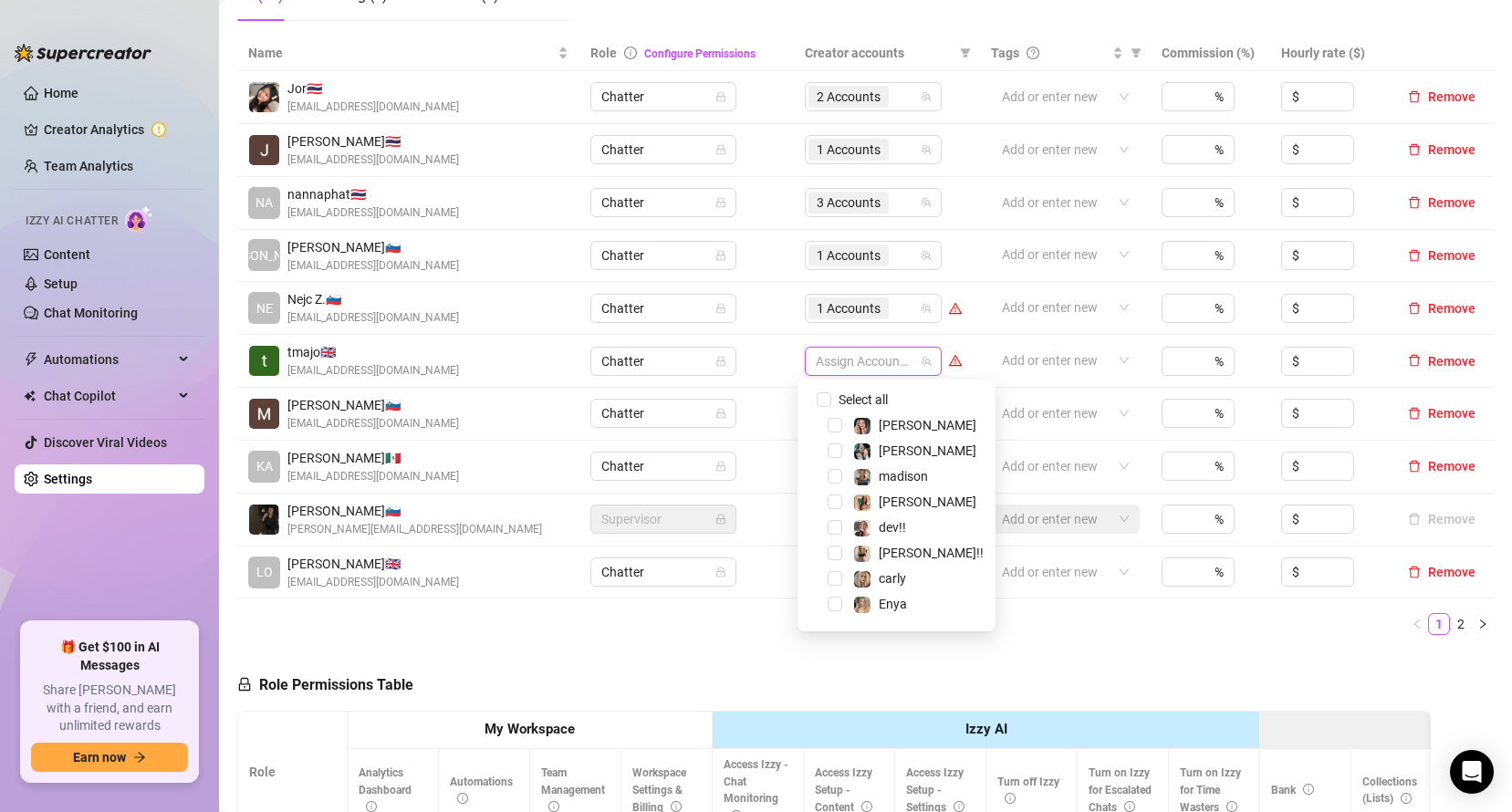
click at [842, 364] on div at bounding box center [864, 361] width 111 height 25
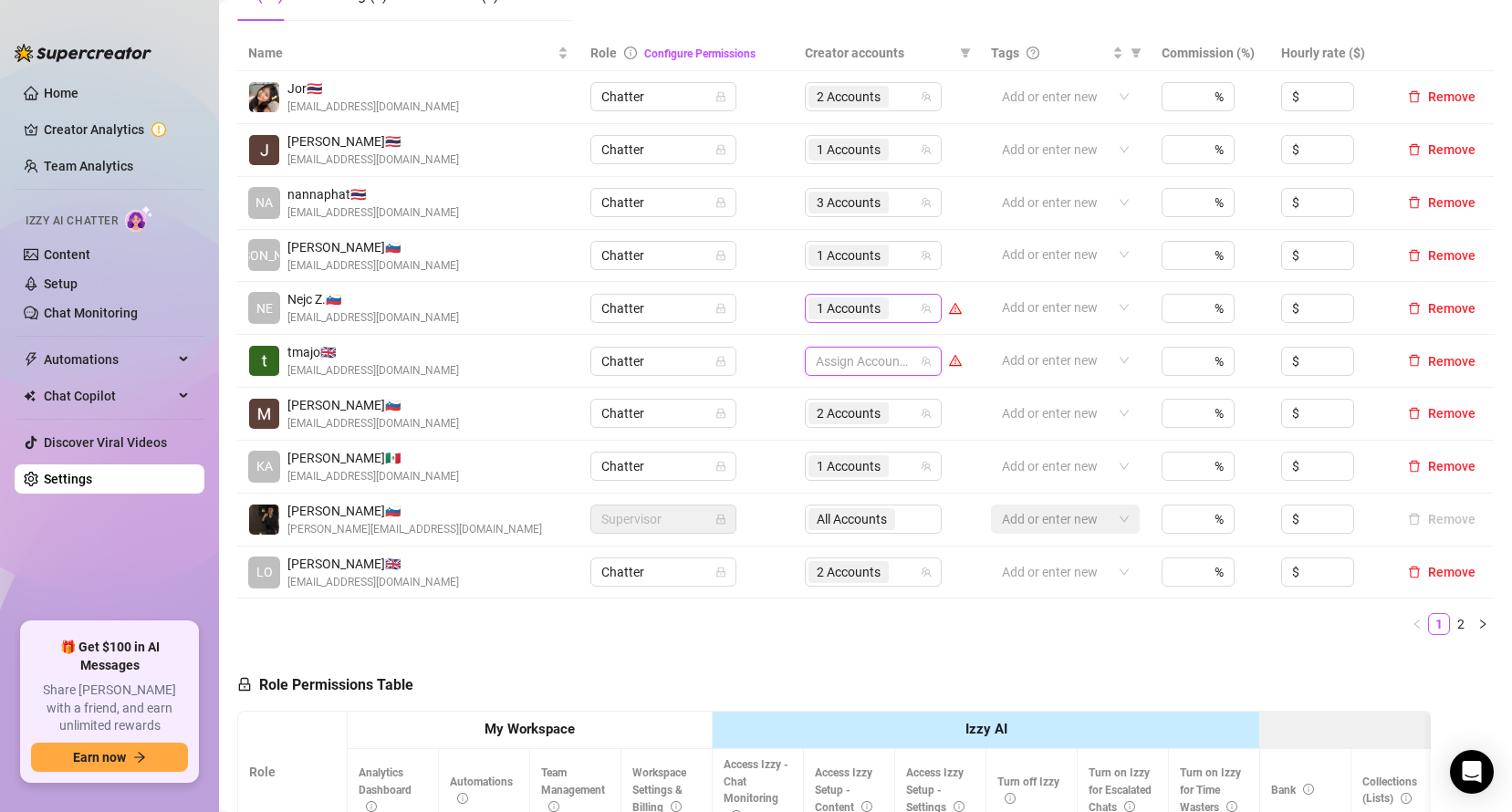
click at [837, 321] on div "1 Accounts" at bounding box center [874, 309] width 137 height 29
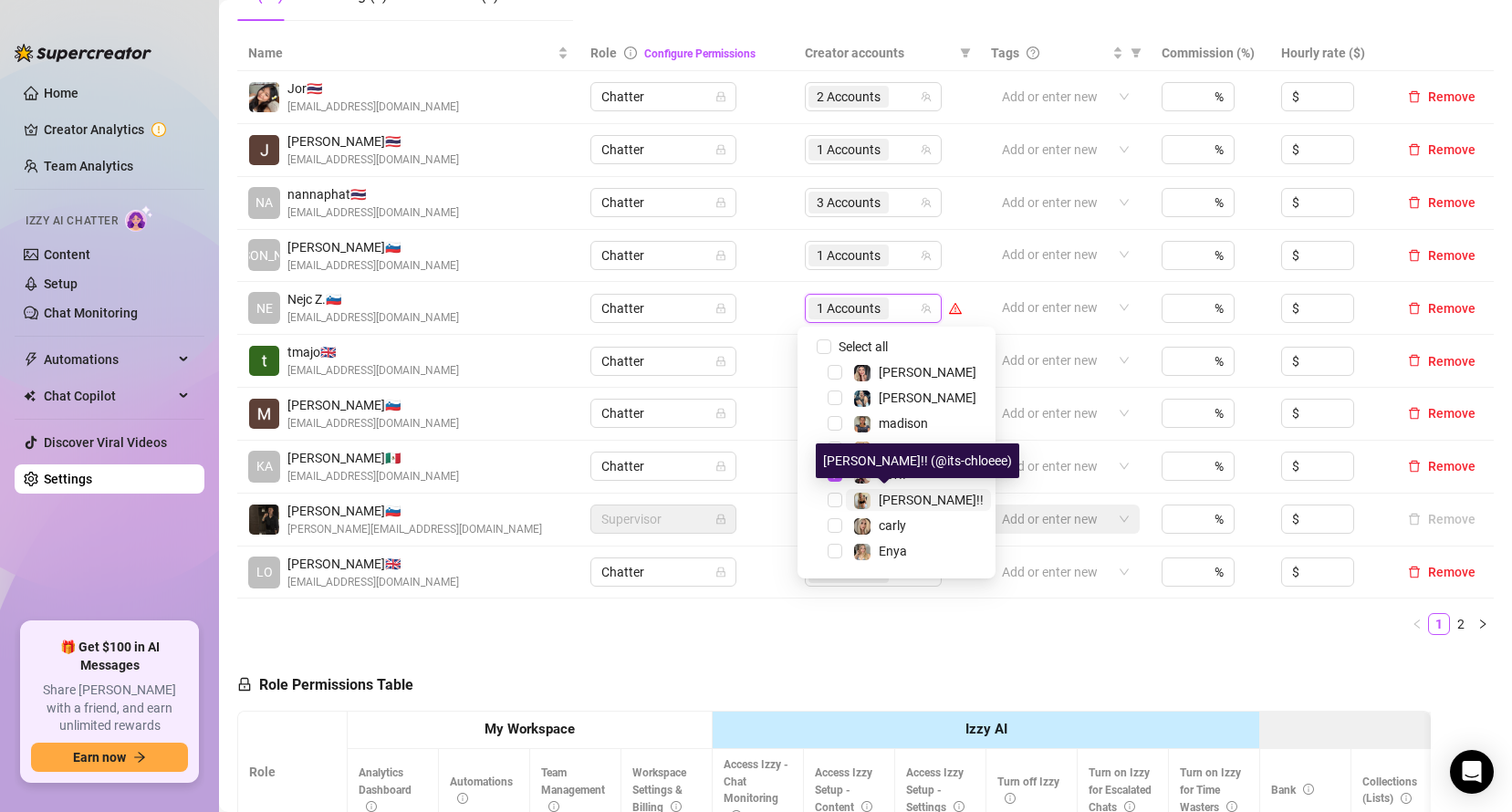
scroll to position [47, 0]
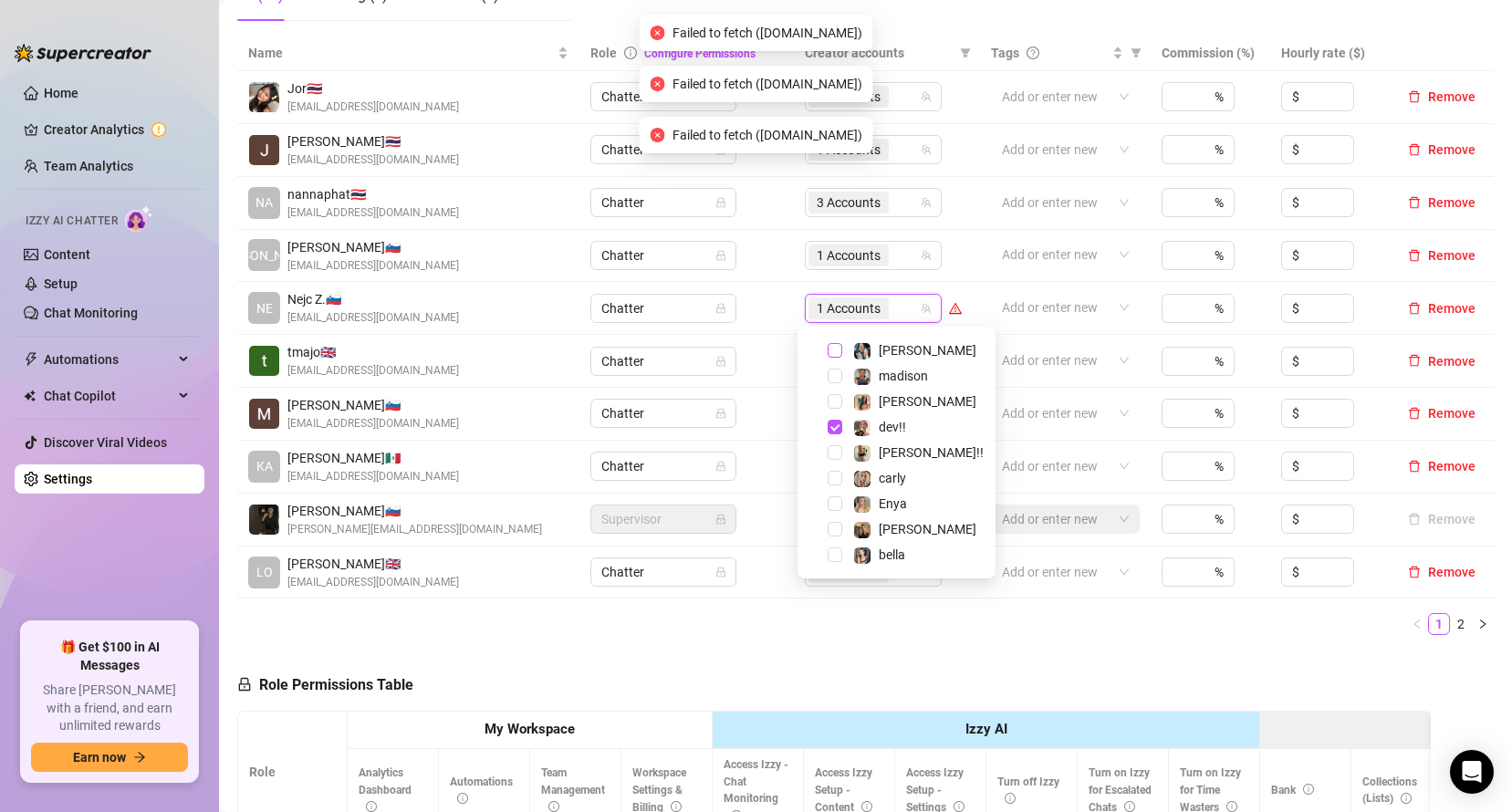
click at [838, 349] on span "Select tree node" at bounding box center [834, 350] width 15 height 15
click at [958, 251] on td "1 Accounts" at bounding box center [887, 257] width 186 height 53
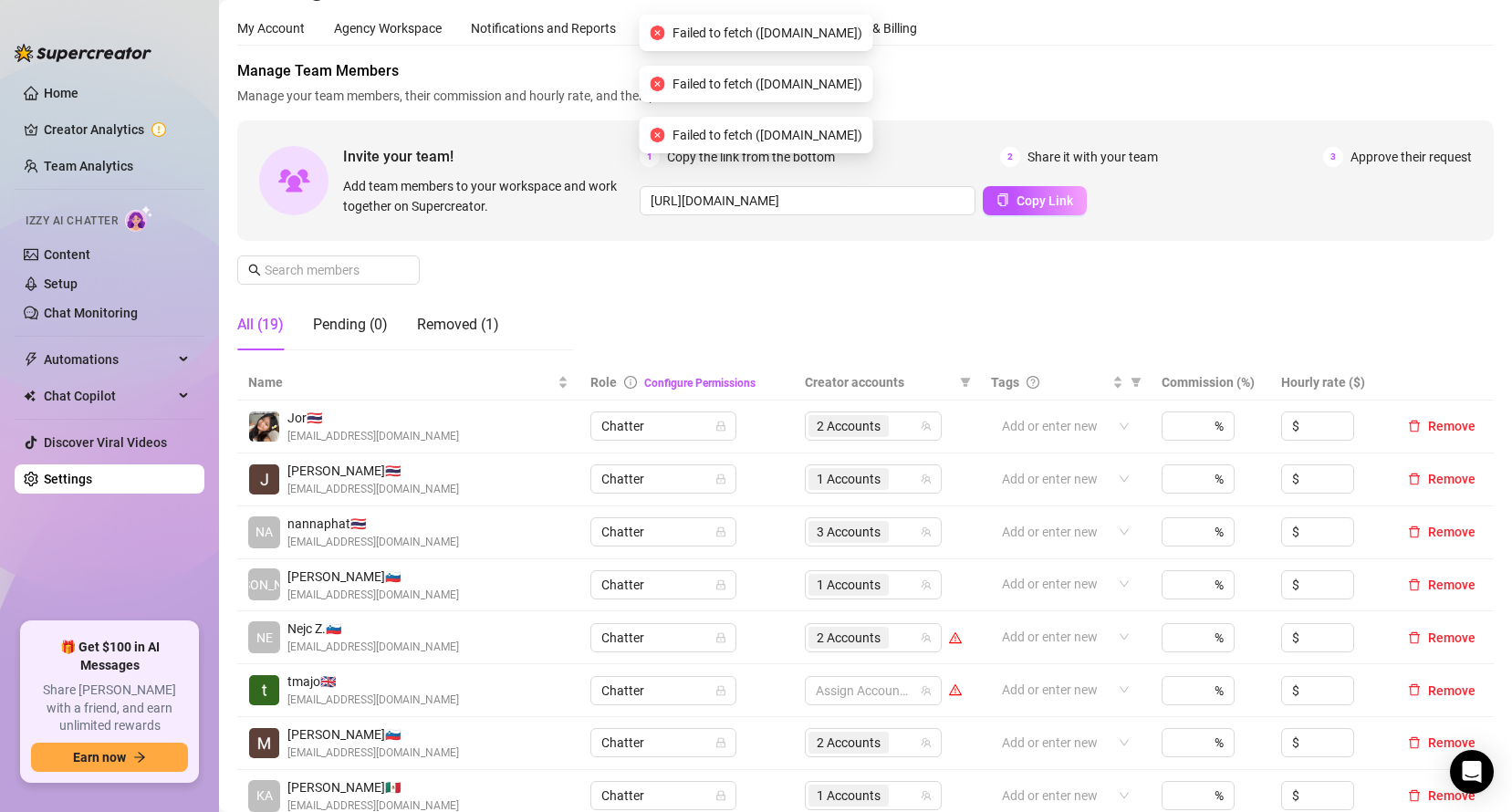
scroll to position [0, 0]
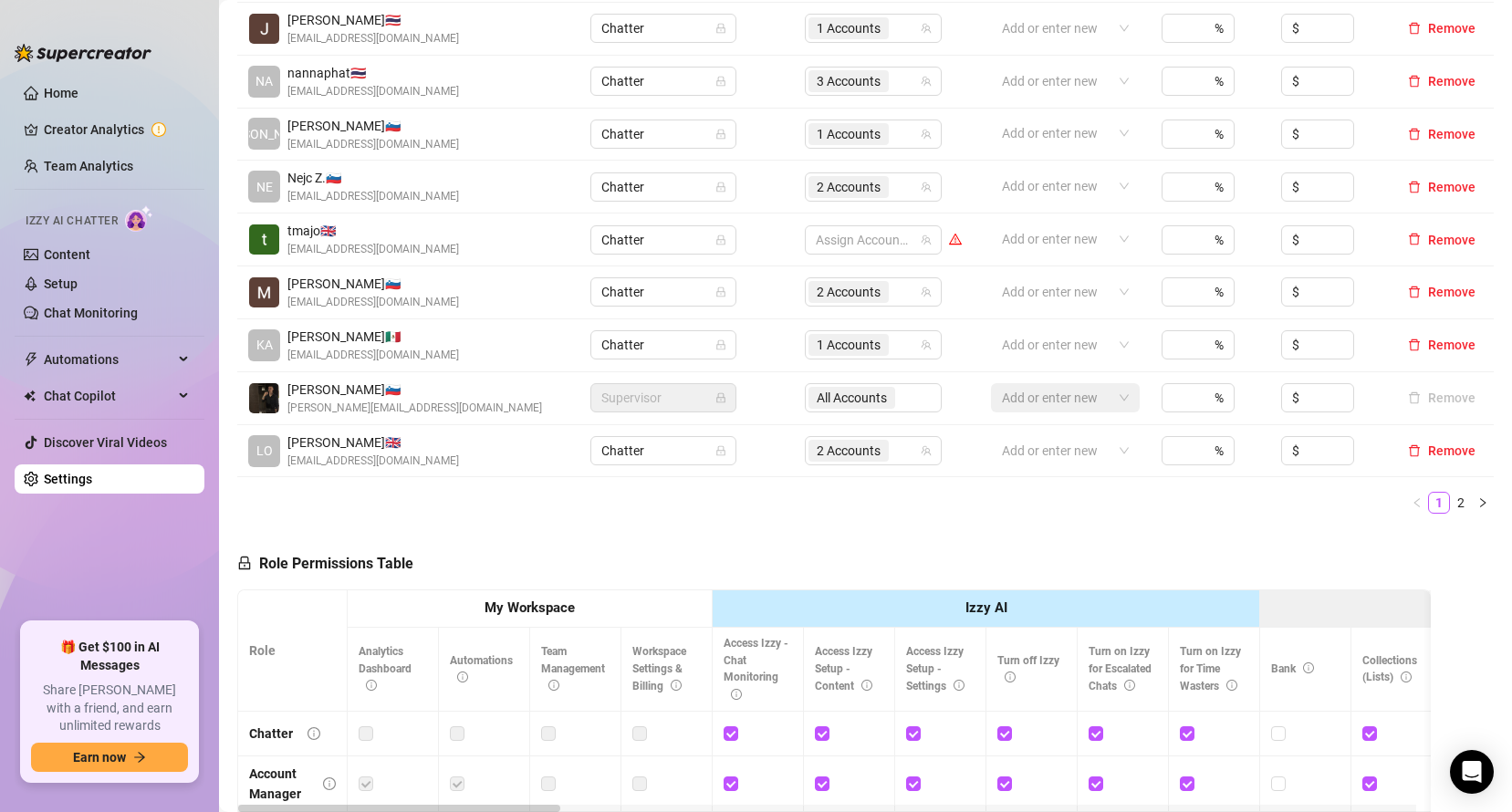
scroll to position [393, 0]
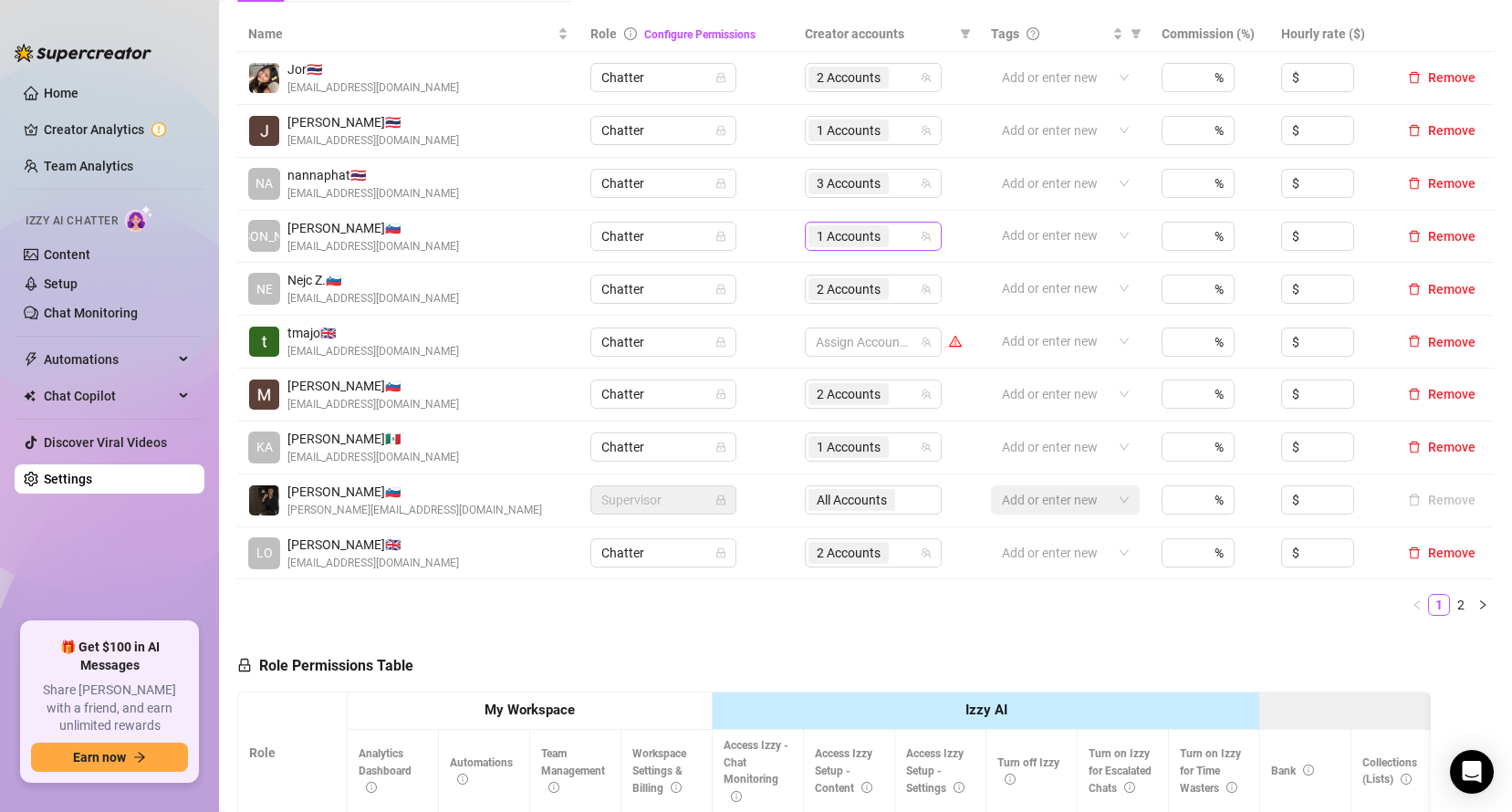
click at [890, 228] on div "1 Accounts" at bounding box center [864, 236] width 111 height 25
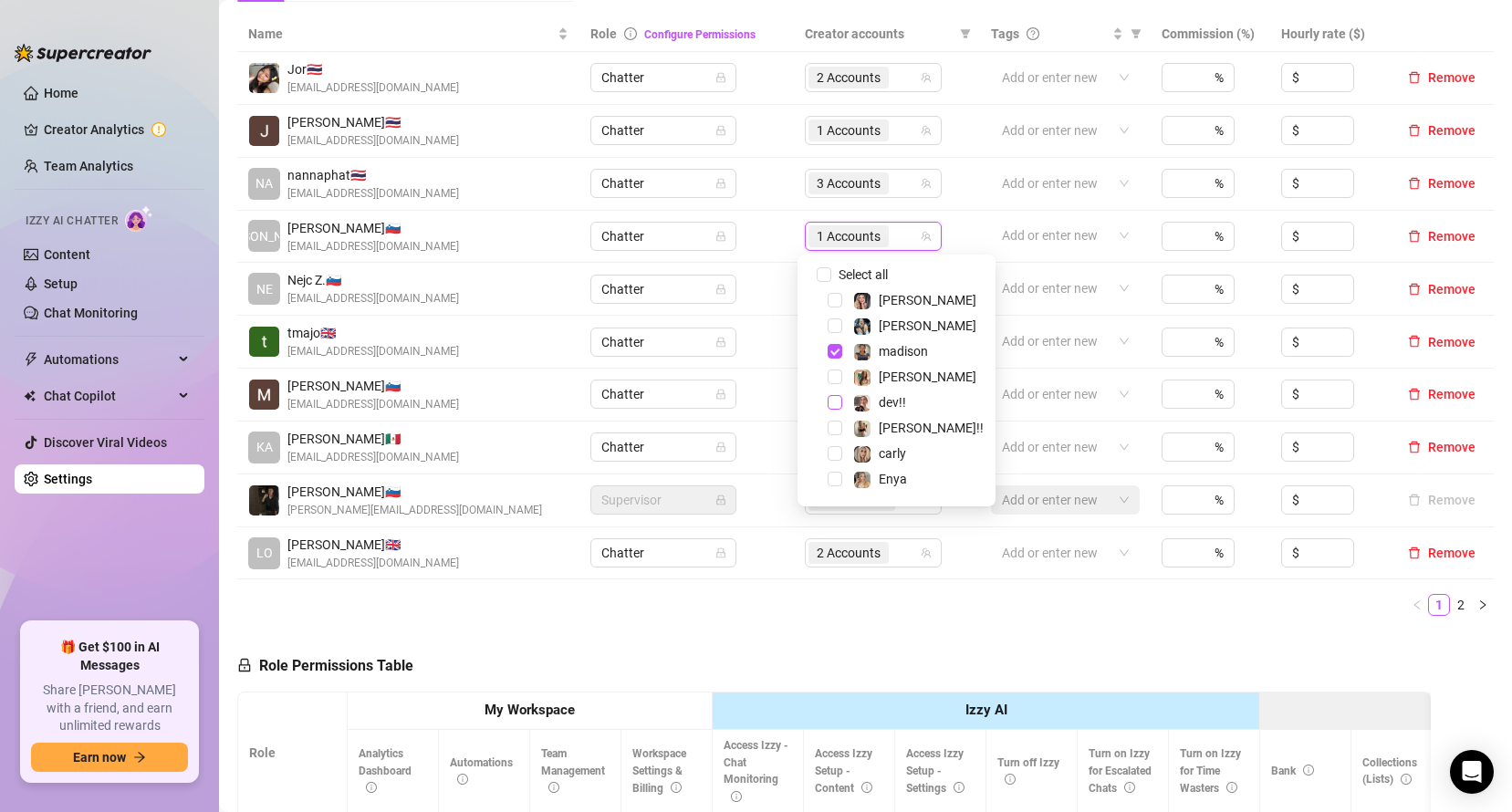
click at [836, 406] on span "Select tree node" at bounding box center [834, 403] width 15 height 15
click at [899, 224] on div "2 Accounts" at bounding box center [864, 236] width 111 height 25
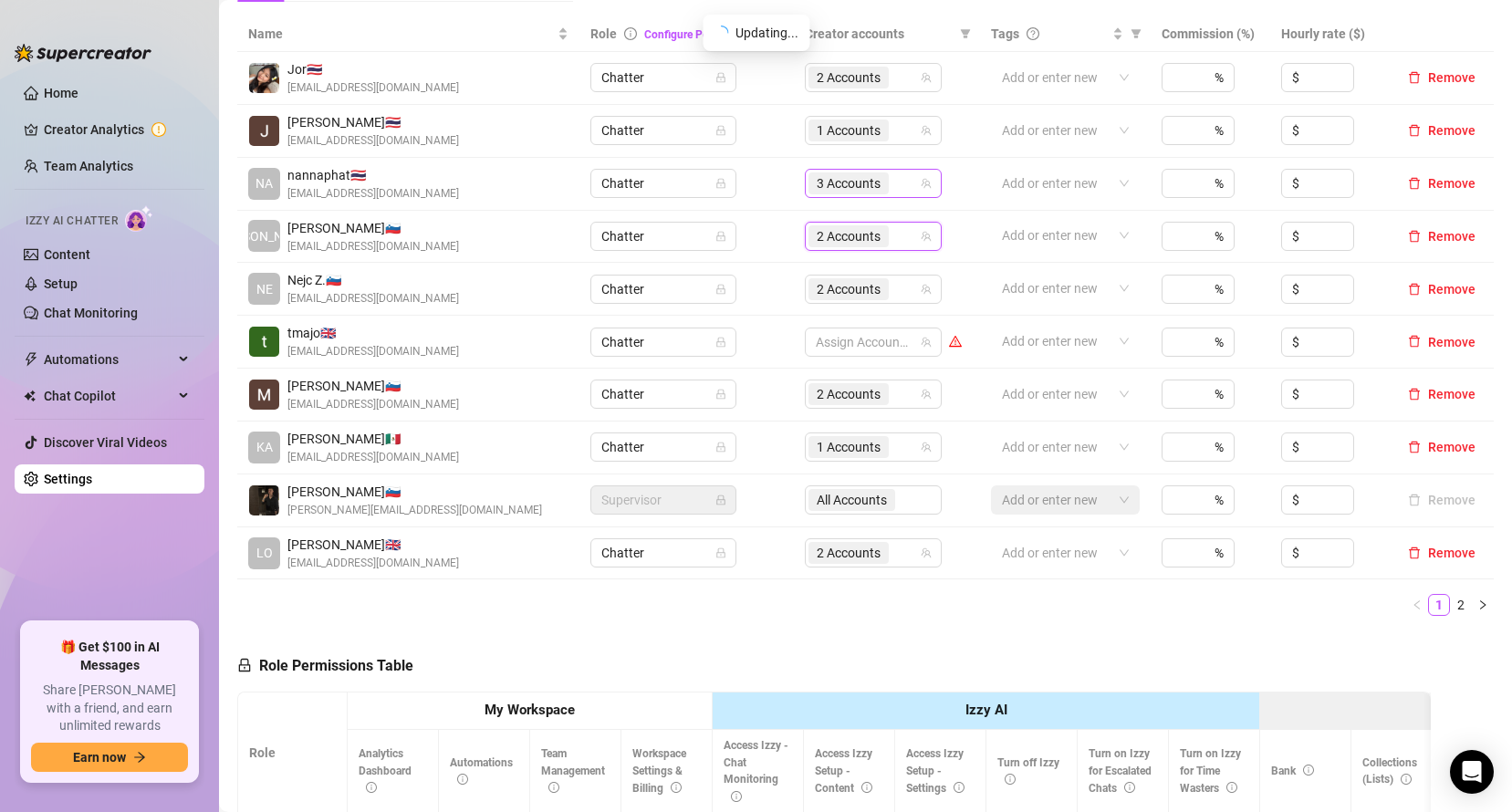
click at [893, 190] on div "3 Accounts" at bounding box center [864, 183] width 111 height 25
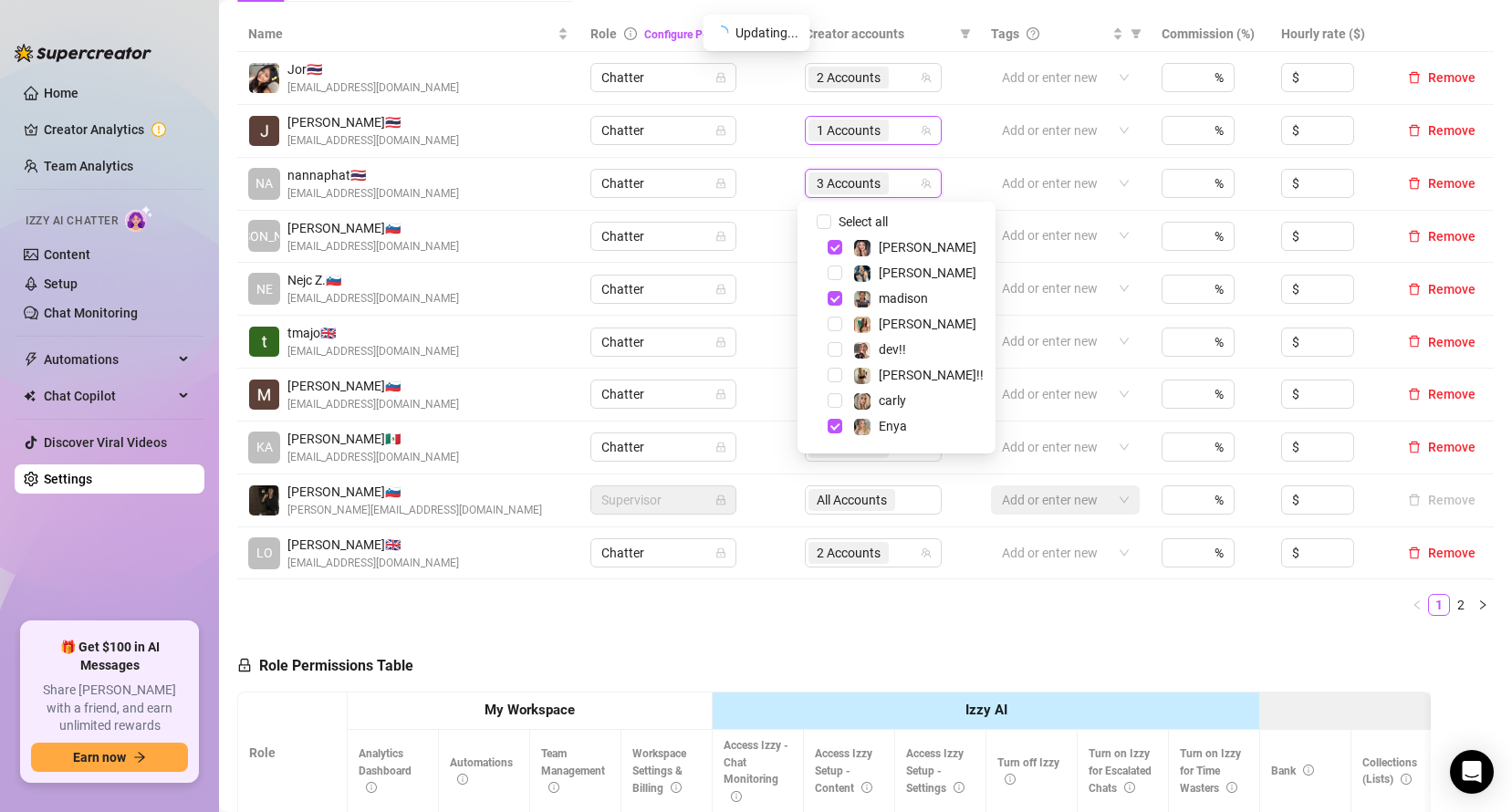
click at [892, 137] on input "search" at bounding box center [894, 130] width 4 height 22
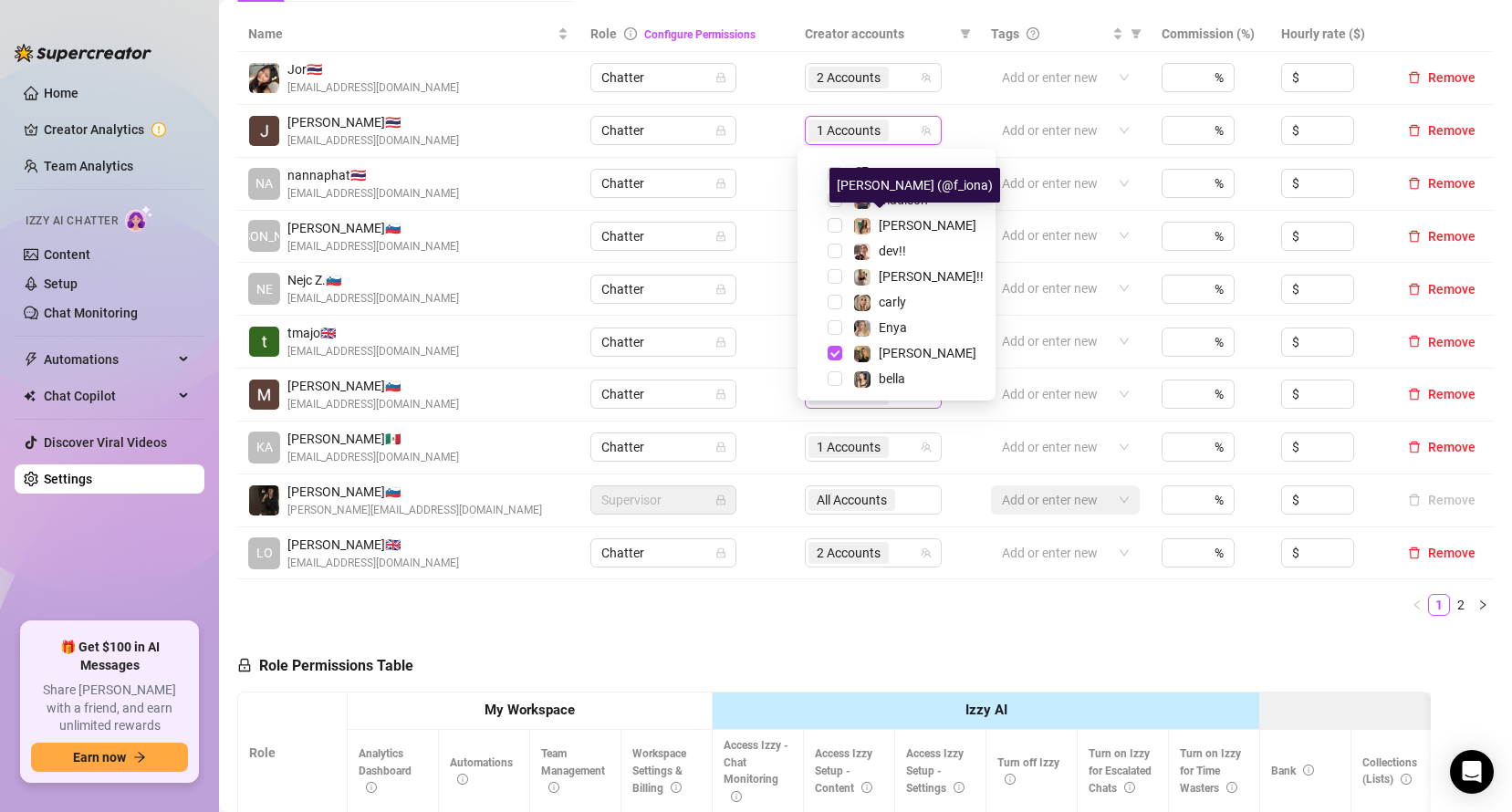
scroll to position [47, 0]
click at [834, 375] on span "Select tree node" at bounding box center [834, 377] width 15 height 15
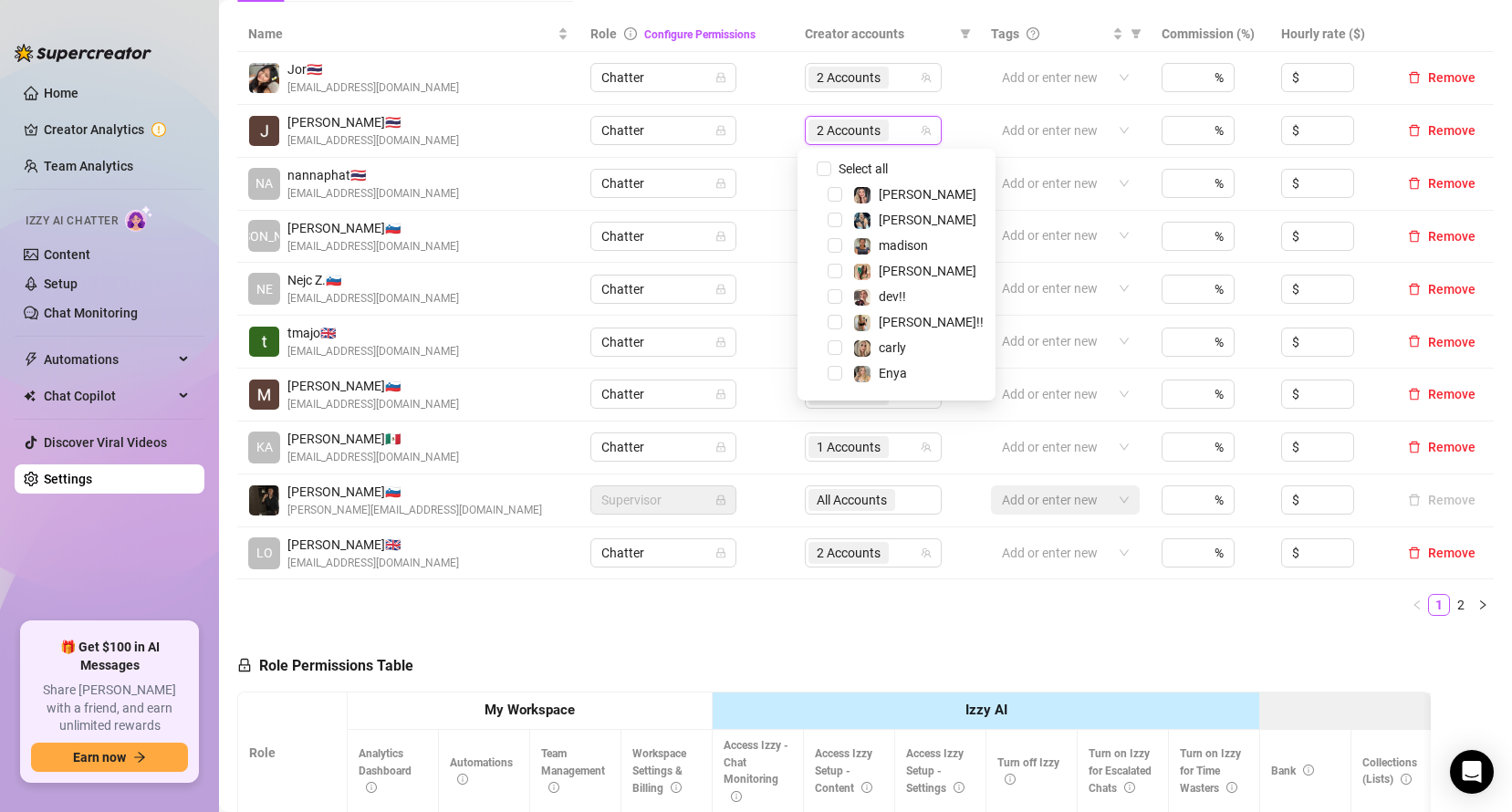
click at [833, 203] on div "[PERSON_NAME]" at bounding box center [896, 194] width 189 height 22
click at [831, 198] on span "Select tree node" at bounding box center [834, 194] width 15 height 15
click at [883, 98] on td "2 Accounts" at bounding box center [887, 78] width 186 height 53
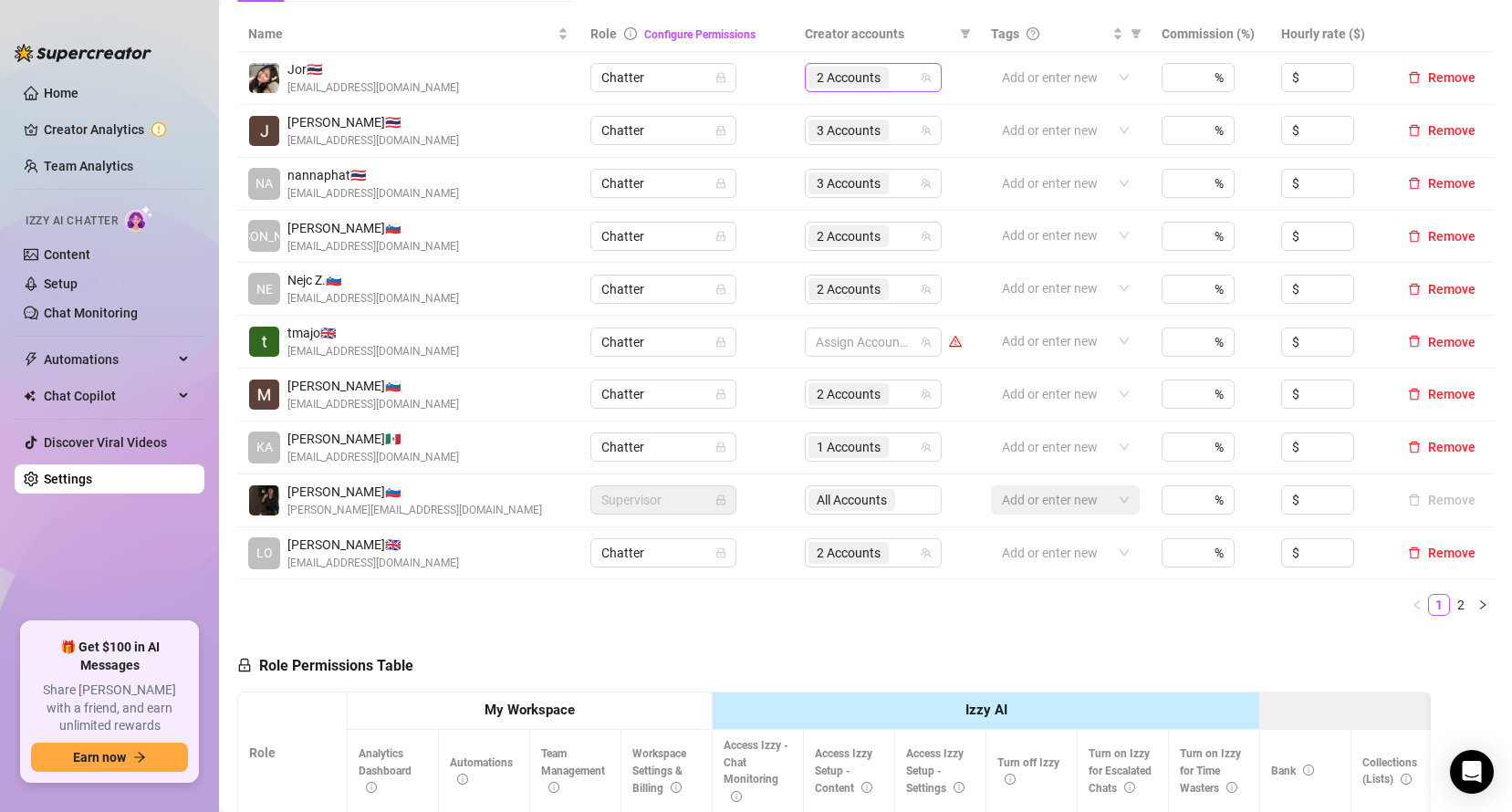
click at [879, 87] on span "2 Accounts" at bounding box center [849, 77] width 80 height 22
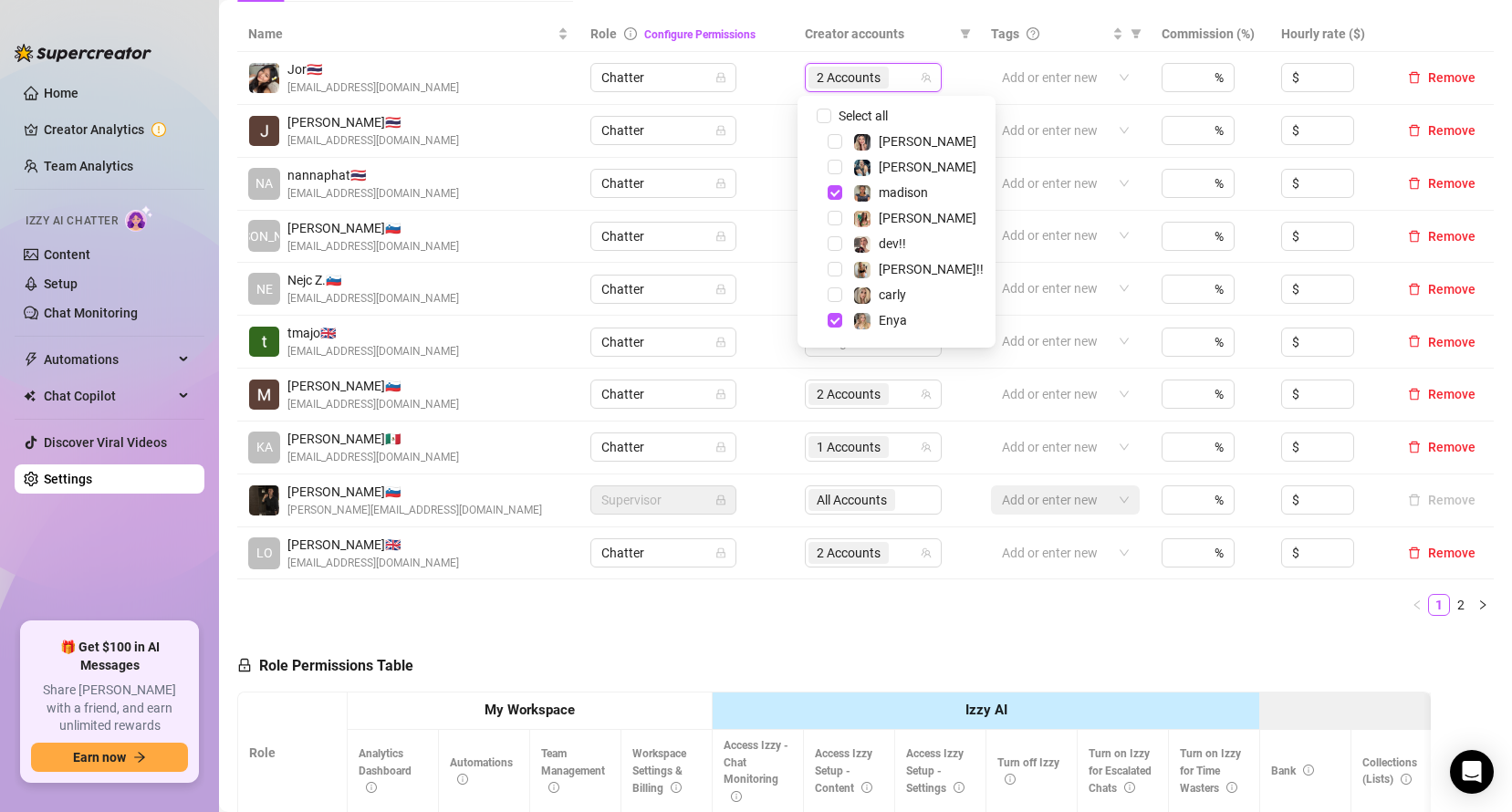
click at [803, 233] on span at bounding box center [813, 244] width 22 height 22
click at [836, 247] on span "Select tree node" at bounding box center [834, 243] width 15 height 15
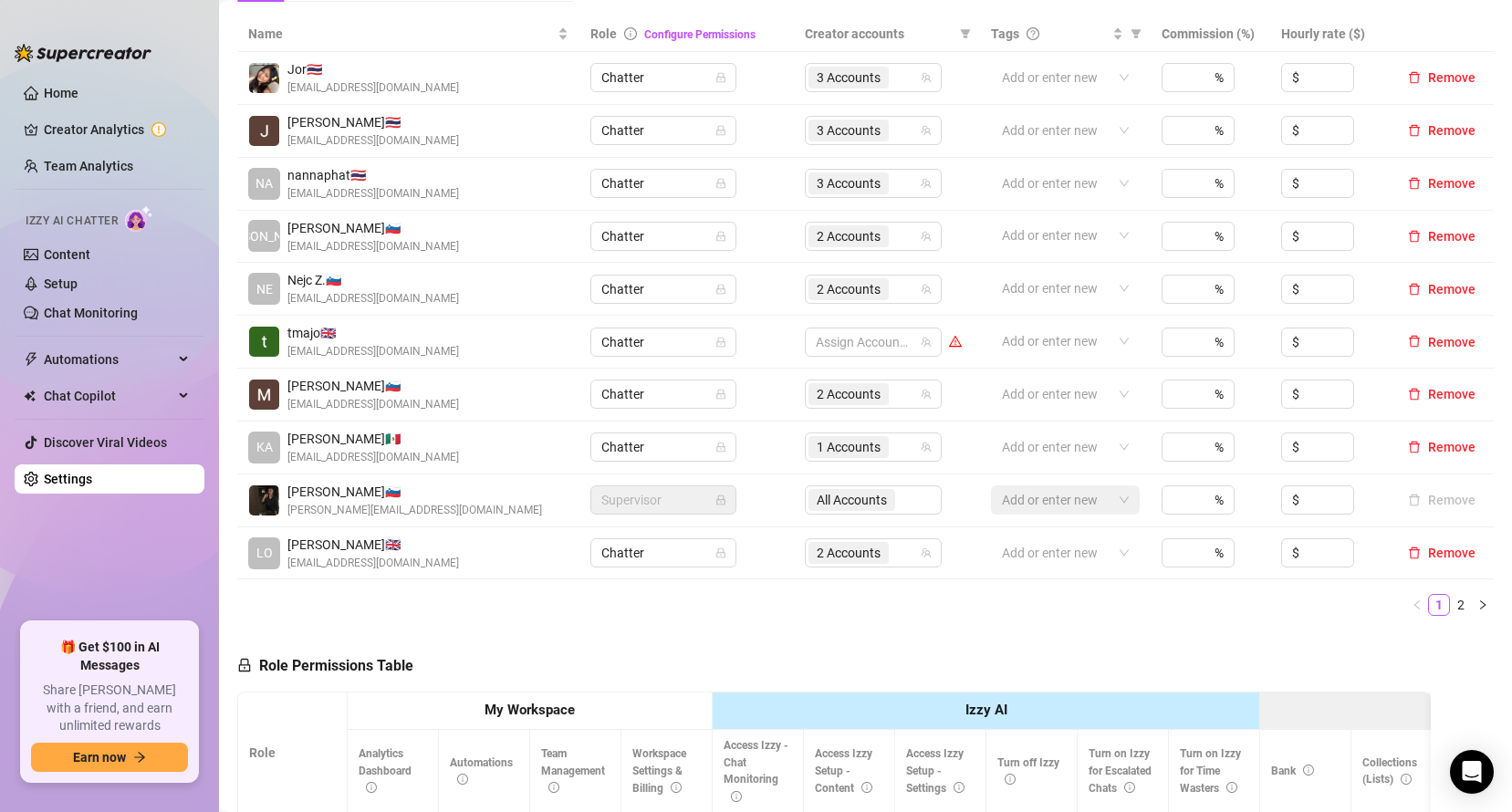
click at [365, 629] on div "Name Role Configure Permissions Creator accounts Tags Commission (%) Hourly rat…" at bounding box center [865, 323] width 1256 height 614
click at [865, 348] on div at bounding box center [864, 342] width 111 height 25
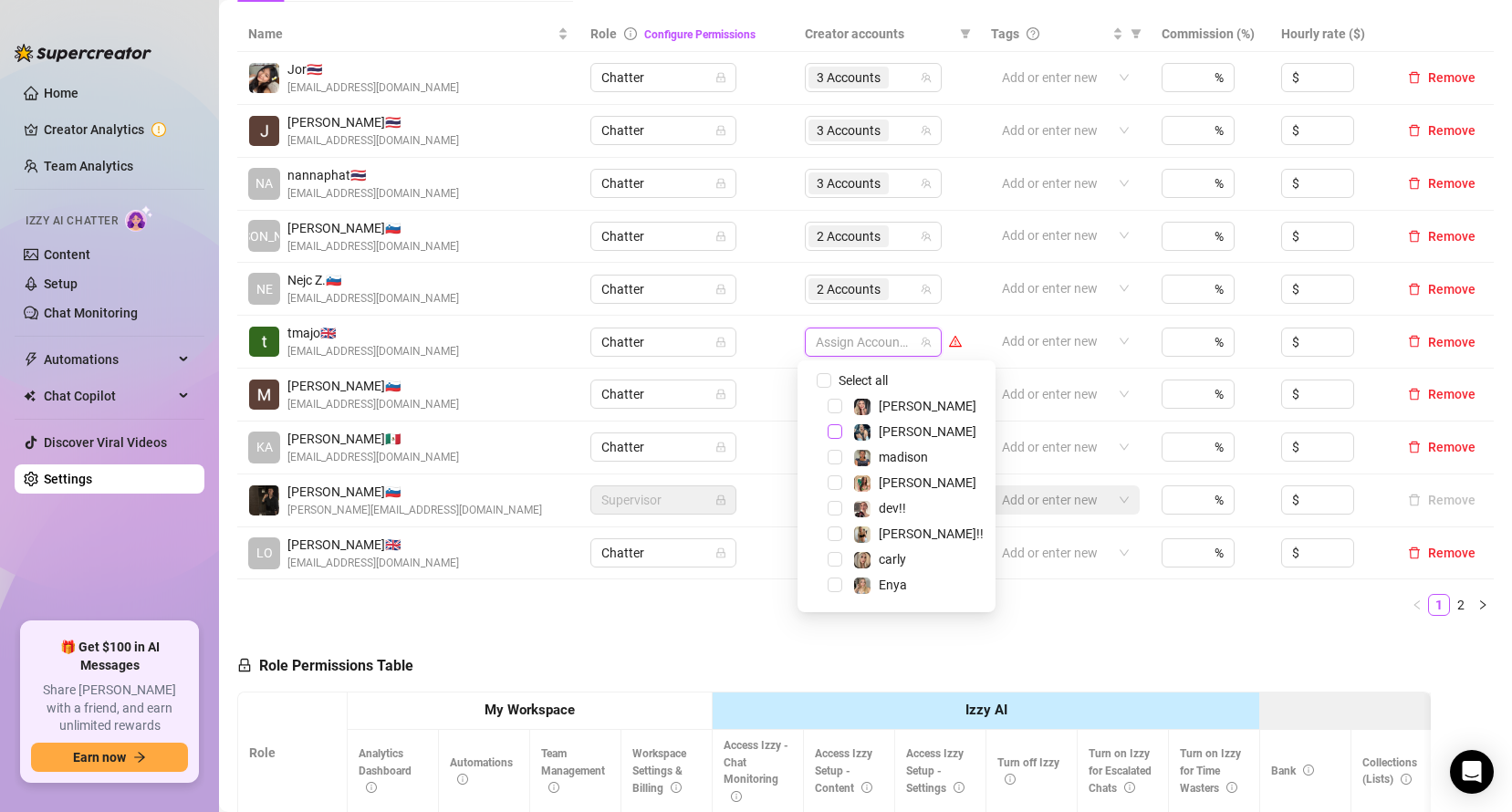
click at [834, 431] on span "Select tree node" at bounding box center [834, 431] width 15 height 15
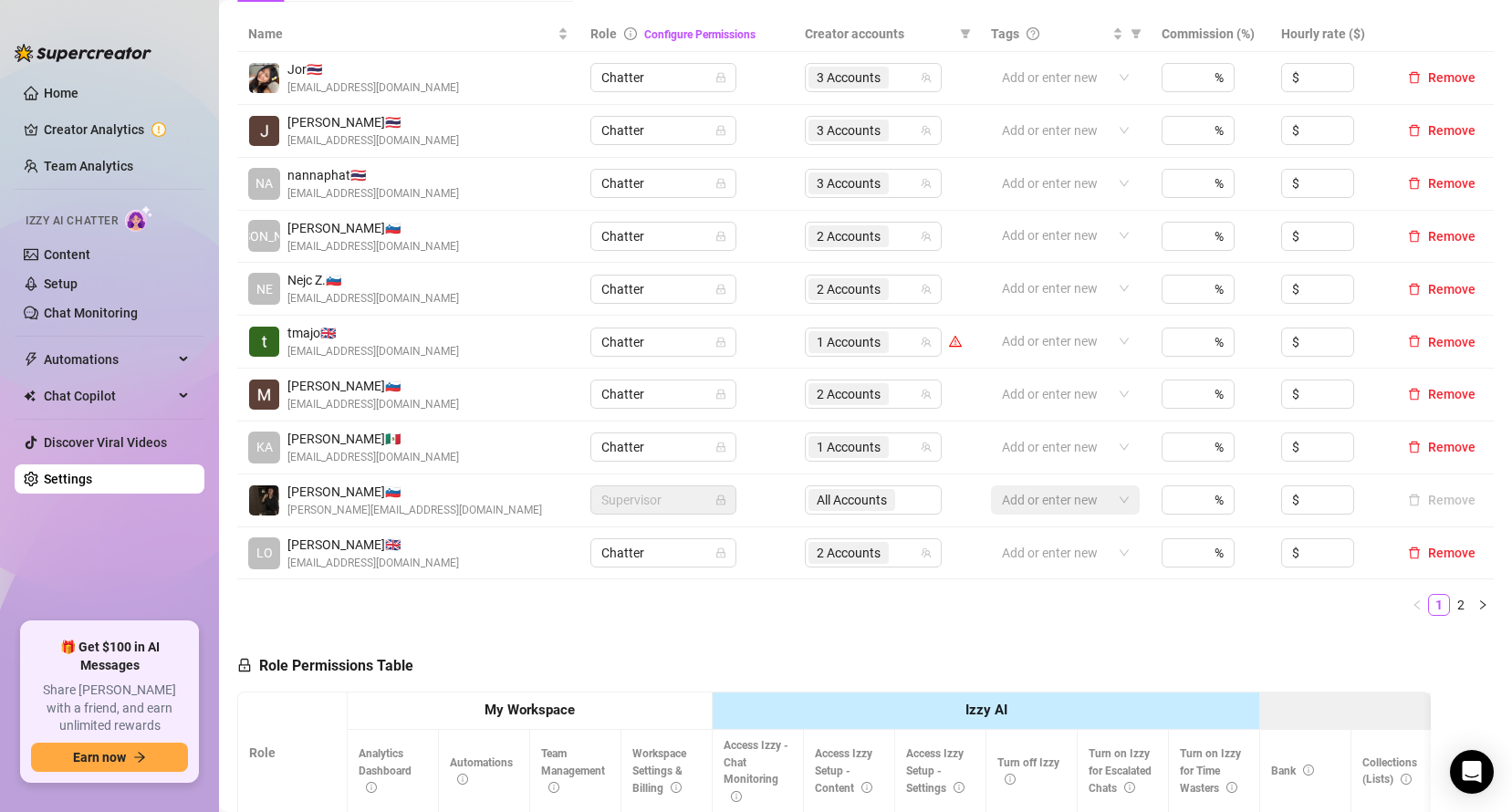
click at [892, 374] on td "2 Accounts" at bounding box center [887, 395] width 186 height 53
click at [892, 342] on input "search" at bounding box center [894, 342] width 4 height 22
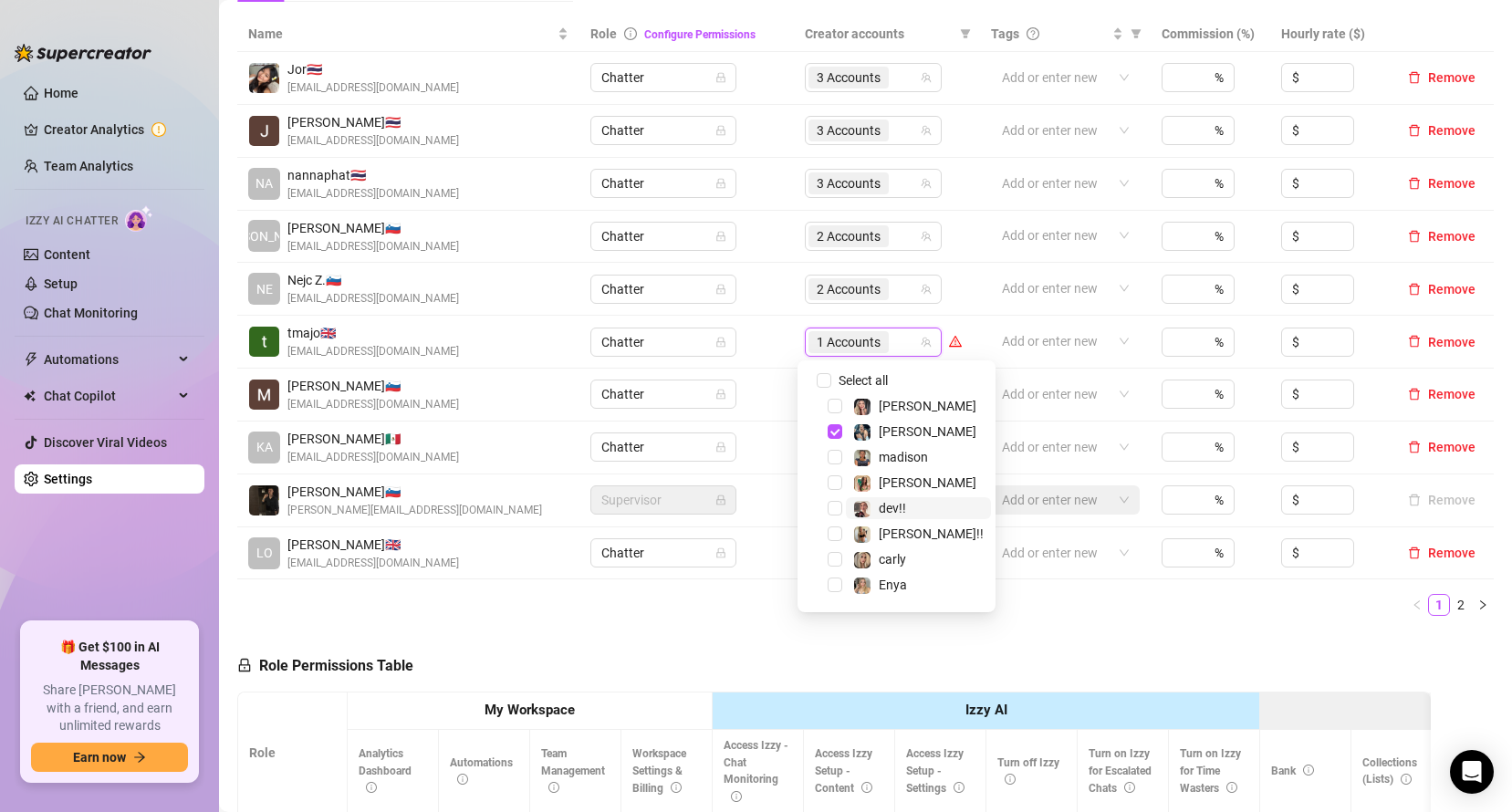
scroll to position [47, 0]
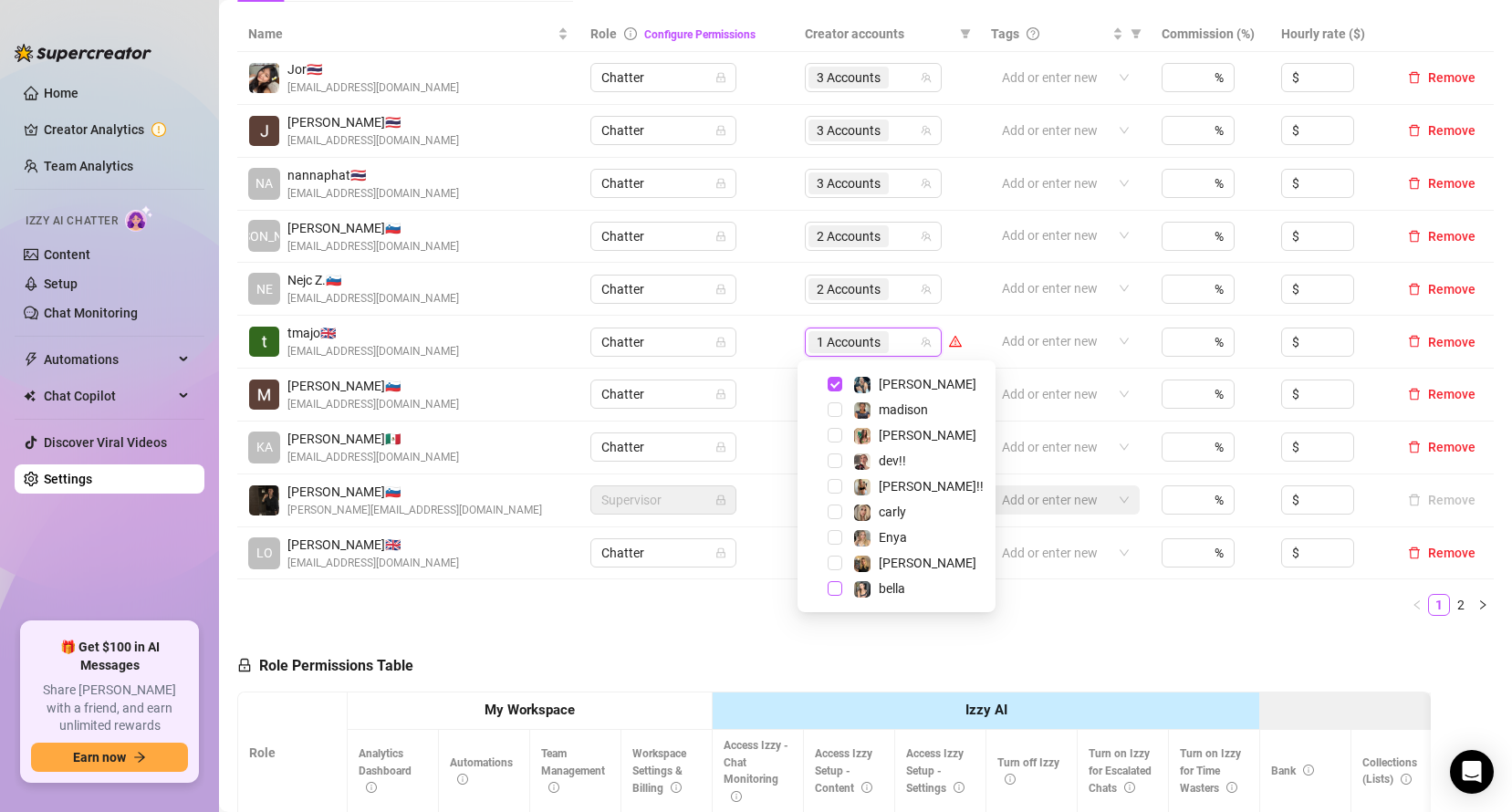
click at [840, 585] on span "Select tree node" at bounding box center [834, 589] width 15 height 15
click at [830, 462] on span "Select tree node" at bounding box center [834, 460] width 15 height 15
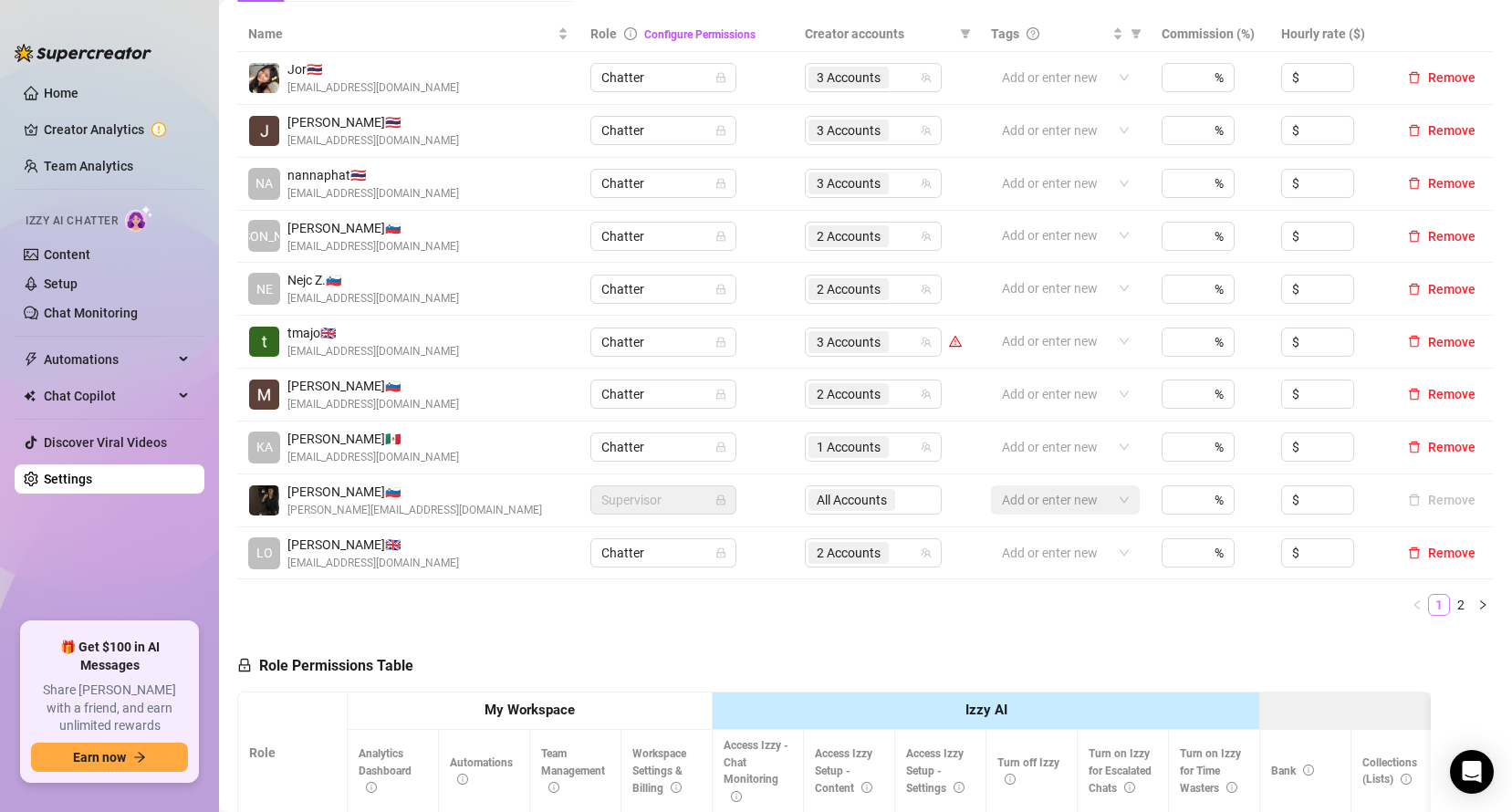
click at [1432, 603] on link "1" at bounding box center [1439, 605] width 21 height 21
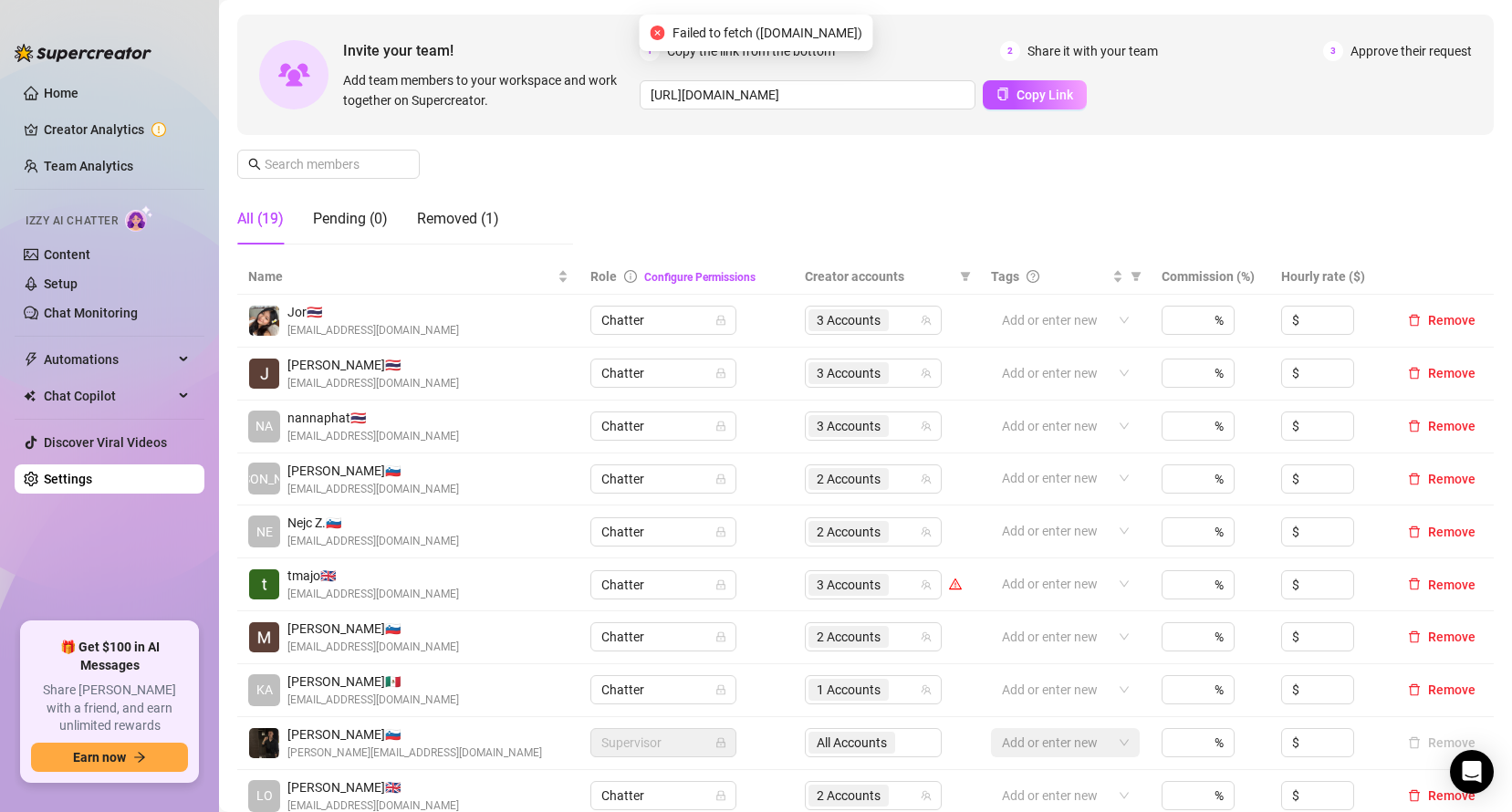
scroll to position [493, 0]
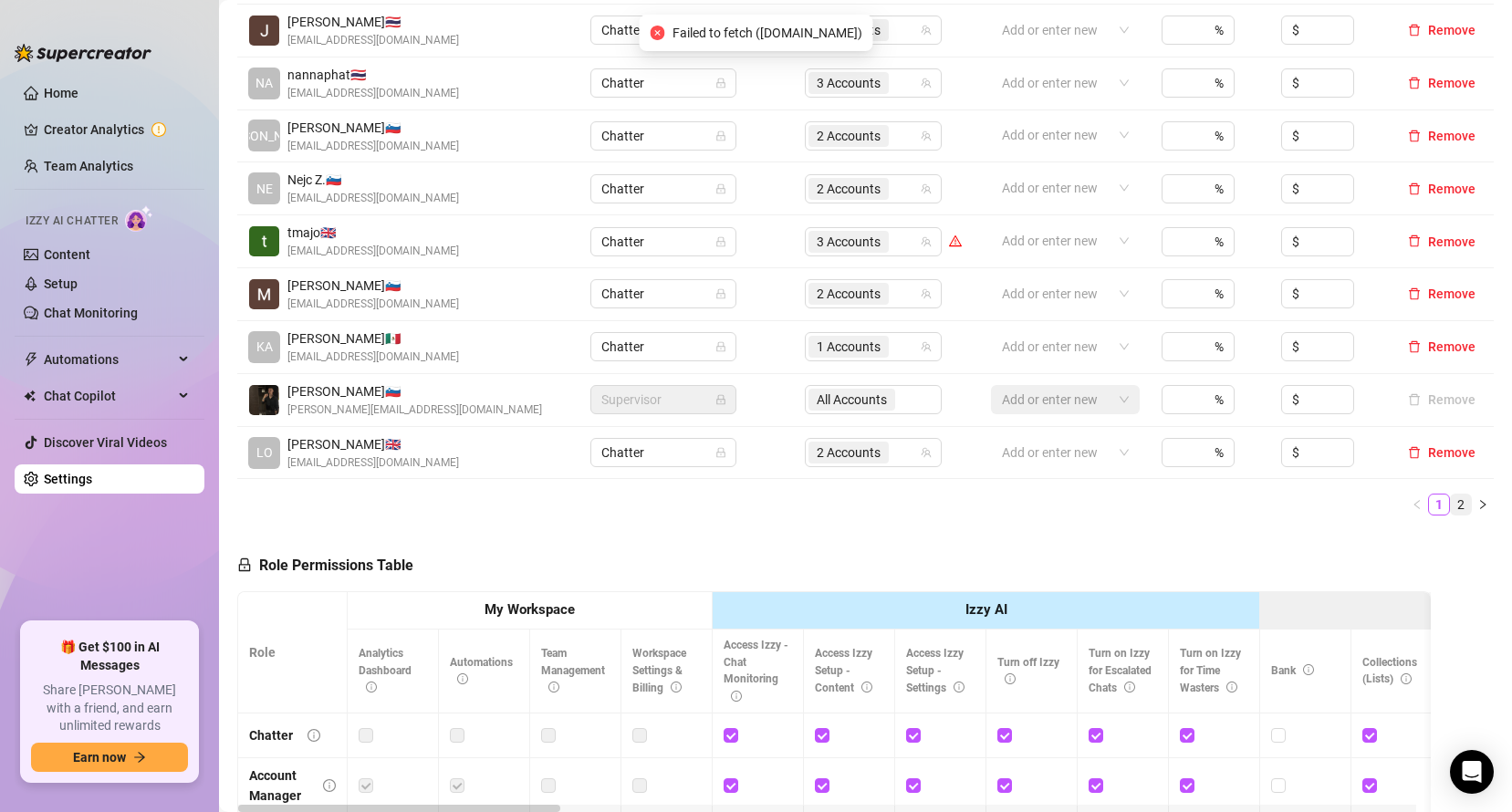
click at [1451, 495] on link "2" at bounding box center [1461, 504] width 21 height 21
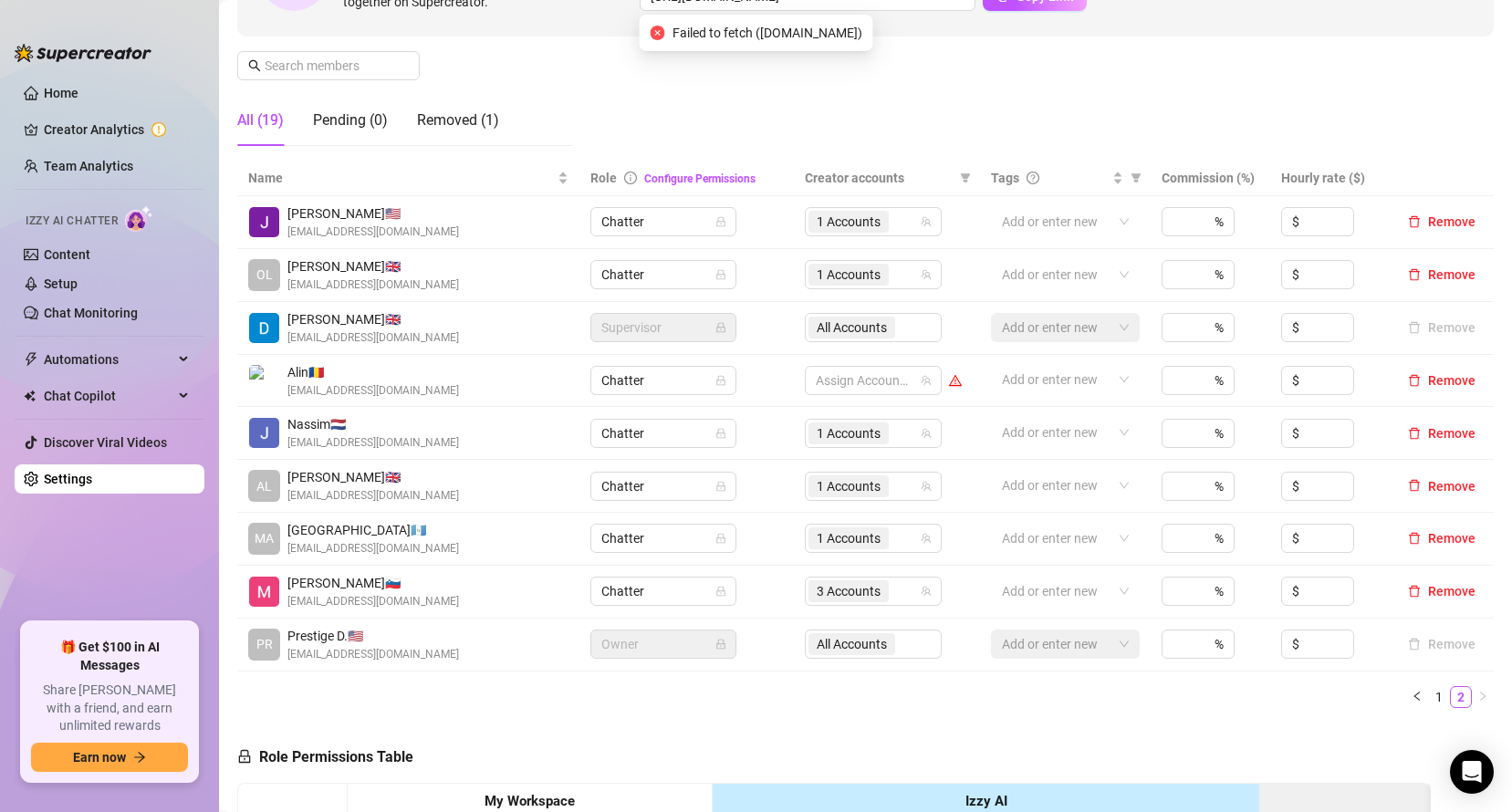
scroll to position [248, 0]
click at [875, 266] on span "1 Accounts" at bounding box center [849, 275] width 80 height 22
click at [851, 382] on div at bounding box center [864, 381] width 111 height 25
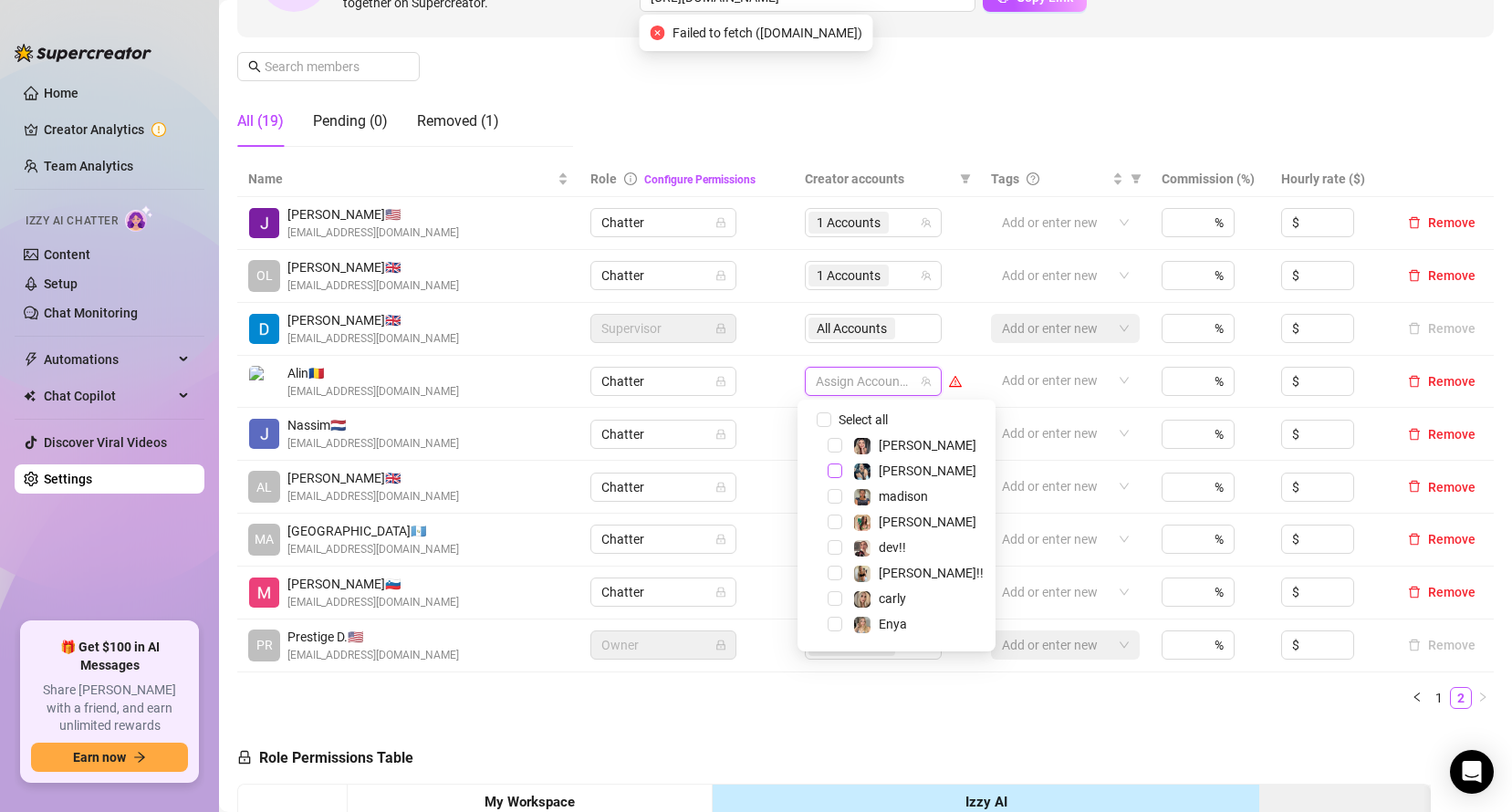
click at [832, 474] on span "Select tree node" at bounding box center [834, 470] width 15 height 15
click at [837, 620] on span "Select tree node" at bounding box center [834, 624] width 15 height 15
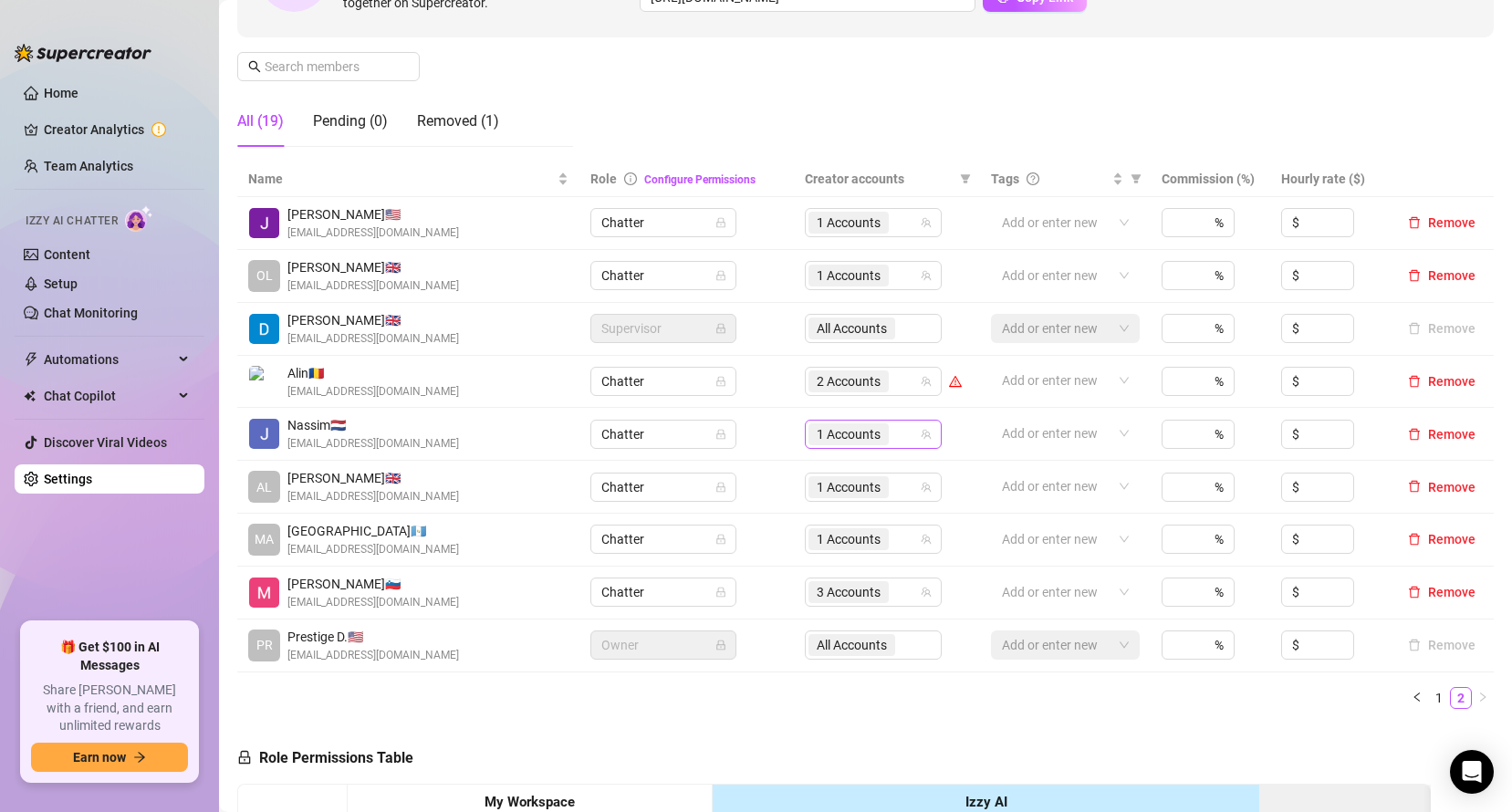
click at [881, 436] on span "1 Accounts" at bounding box center [849, 434] width 80 height 22
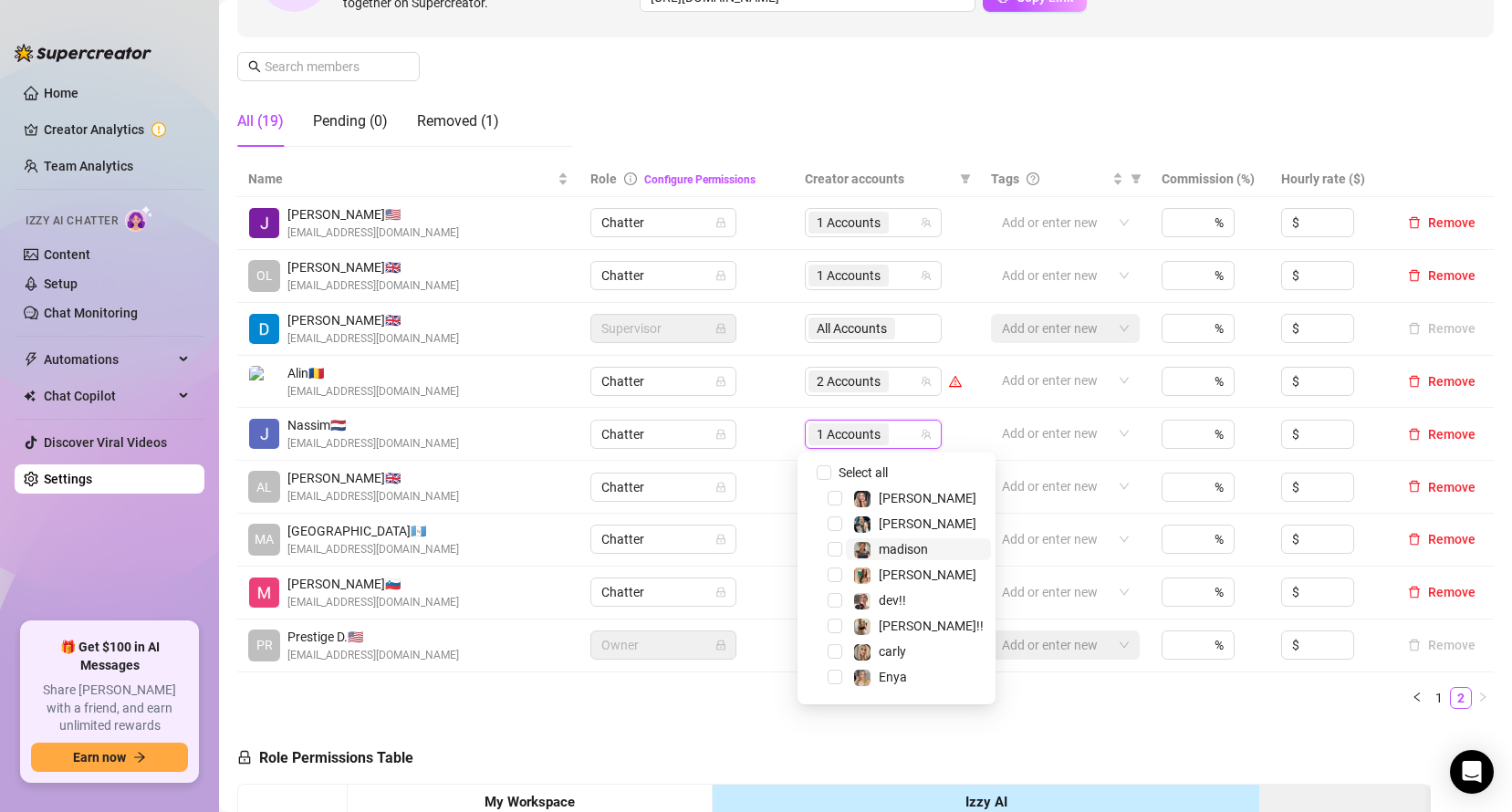
scroll to position [47, 0]
click at [834, 527] on span "Select tree node" at bounding box center [834, 527] width 15 height 15
click at [1011, 680] on div "Name Role Configure Permissions Creator accounts Tags Commission (%) Hourly rat…" at bounding box center [865, 435] width 1256 height 548
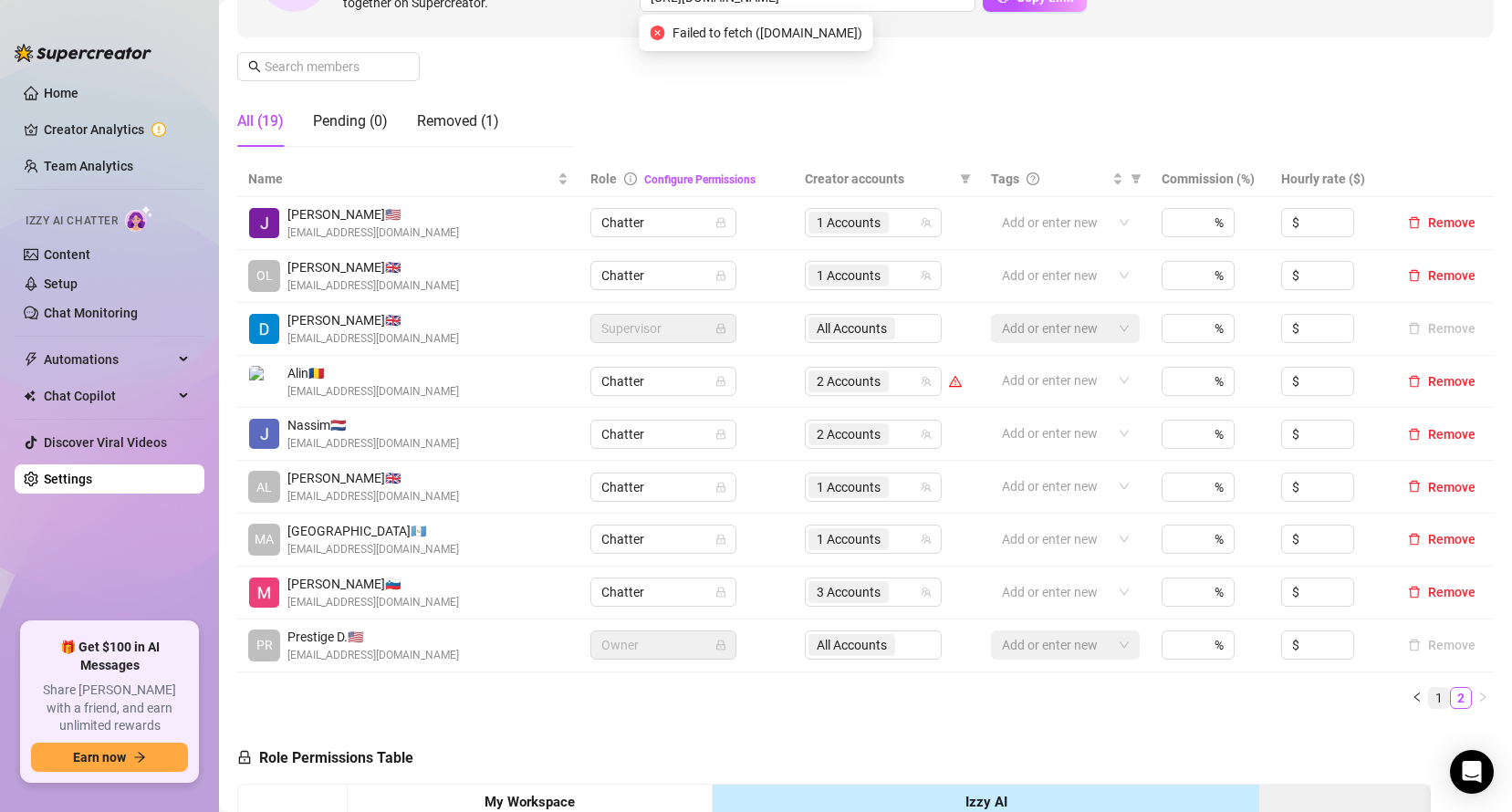
click at [1429, 695] on link "1" at bounding box center [1439, 698] width 21 height 21
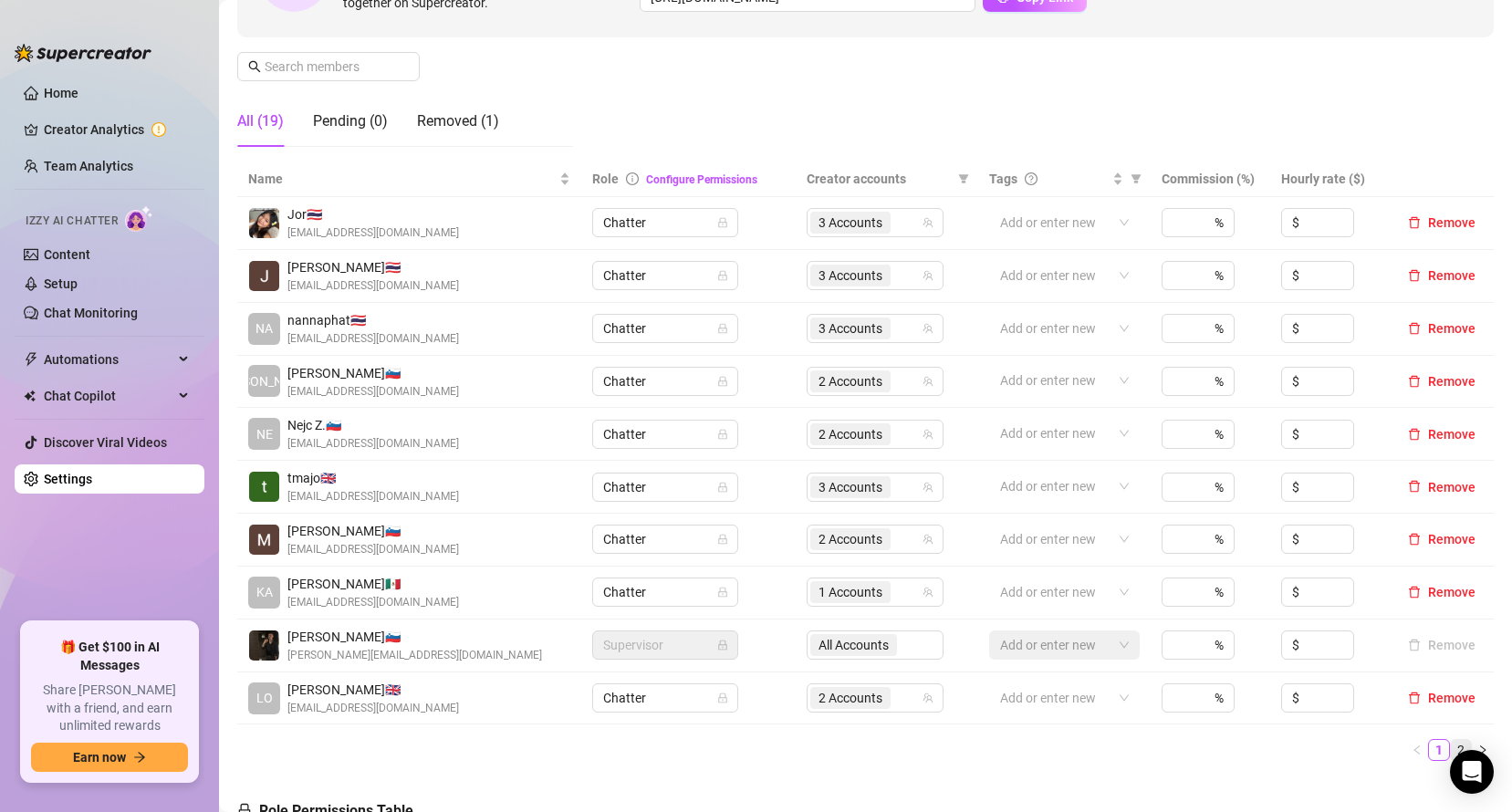
click at [1451, 749] on link "2" at bounding box center [1461, 750] width 21 height 21
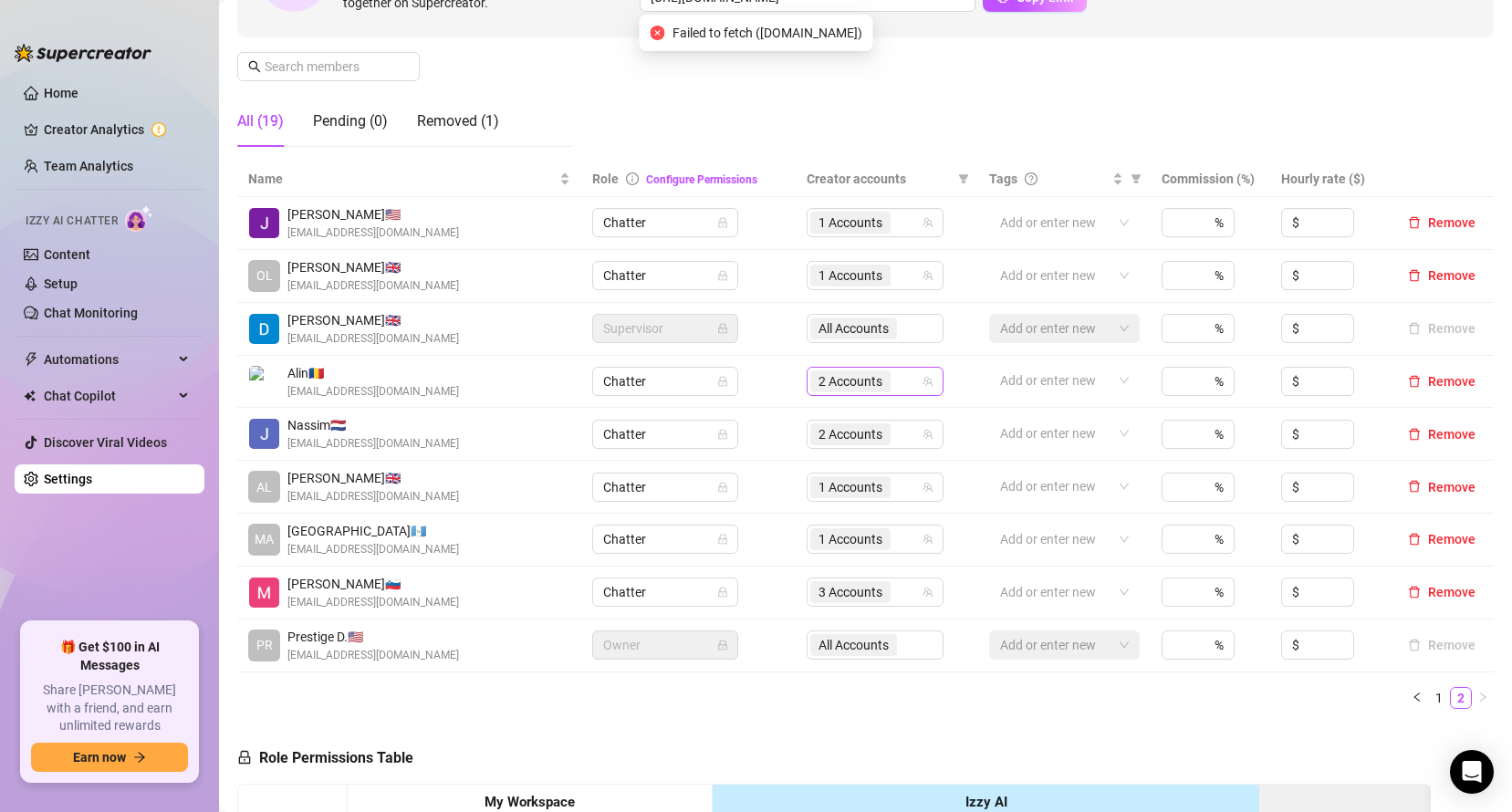
click at [837, 387] on span "2 Accounts" at bounding box center [850, 381] width 64 height 21
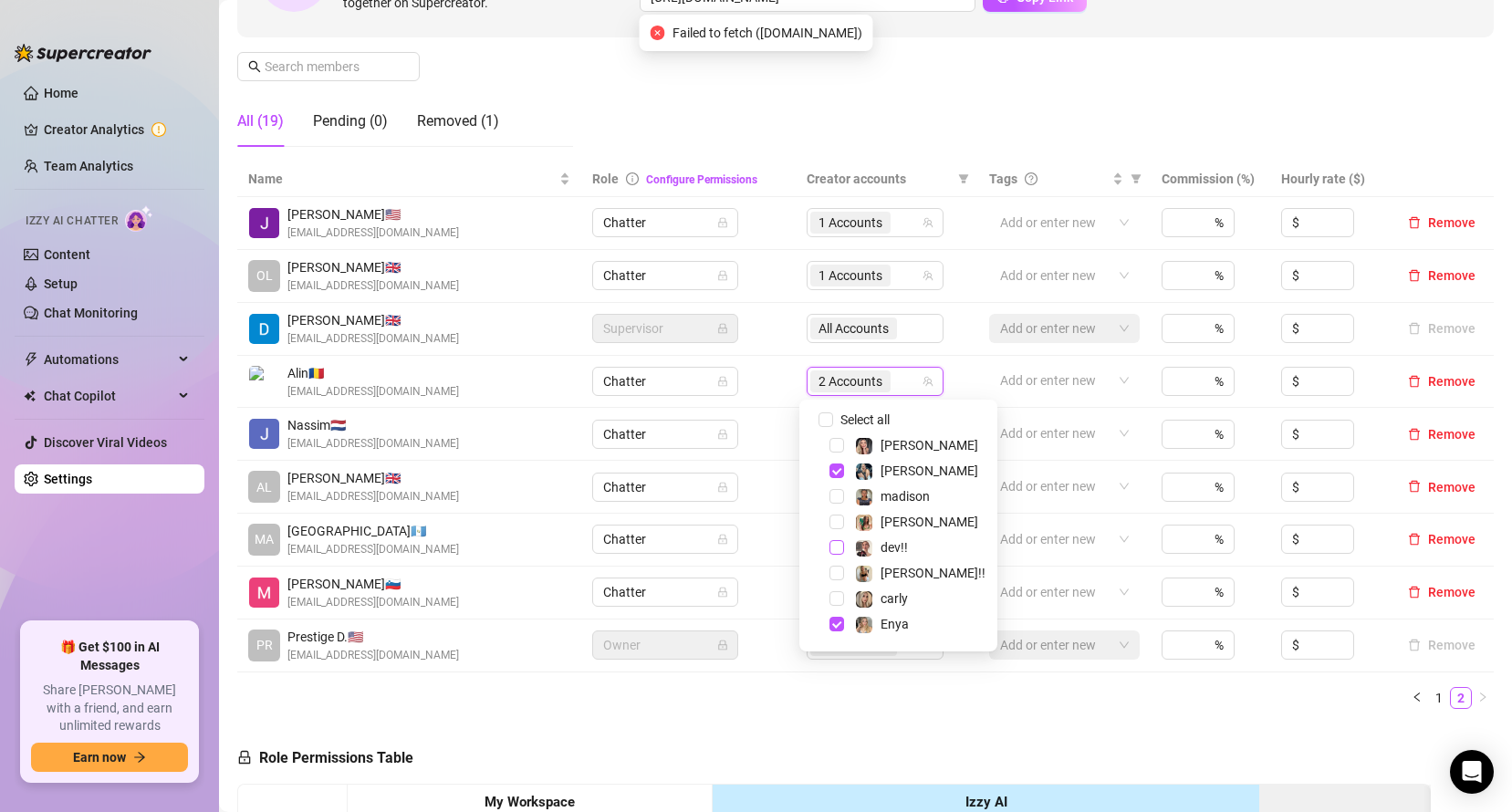
click at [838, 542] on span "Select tree node" at bounding box center [836, 548] width 15 height 15
click at [968, 693] on ul "1 2" at bounding box center [865, 698] width 1256 height 22
